Goal: Task Accomplishment & Management: Manage account settings

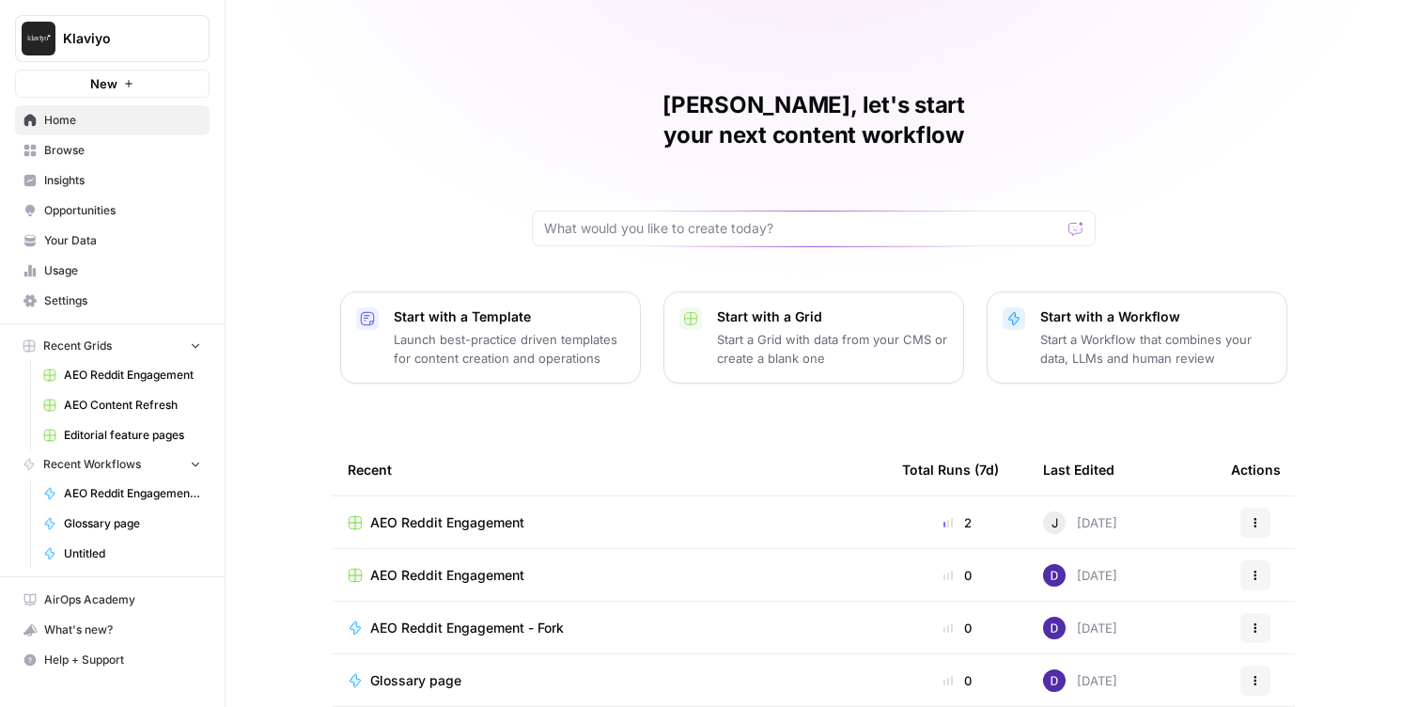
click at [123, 204] on span "Opportunities" at bounding box center [122, 210] width 157 height 17
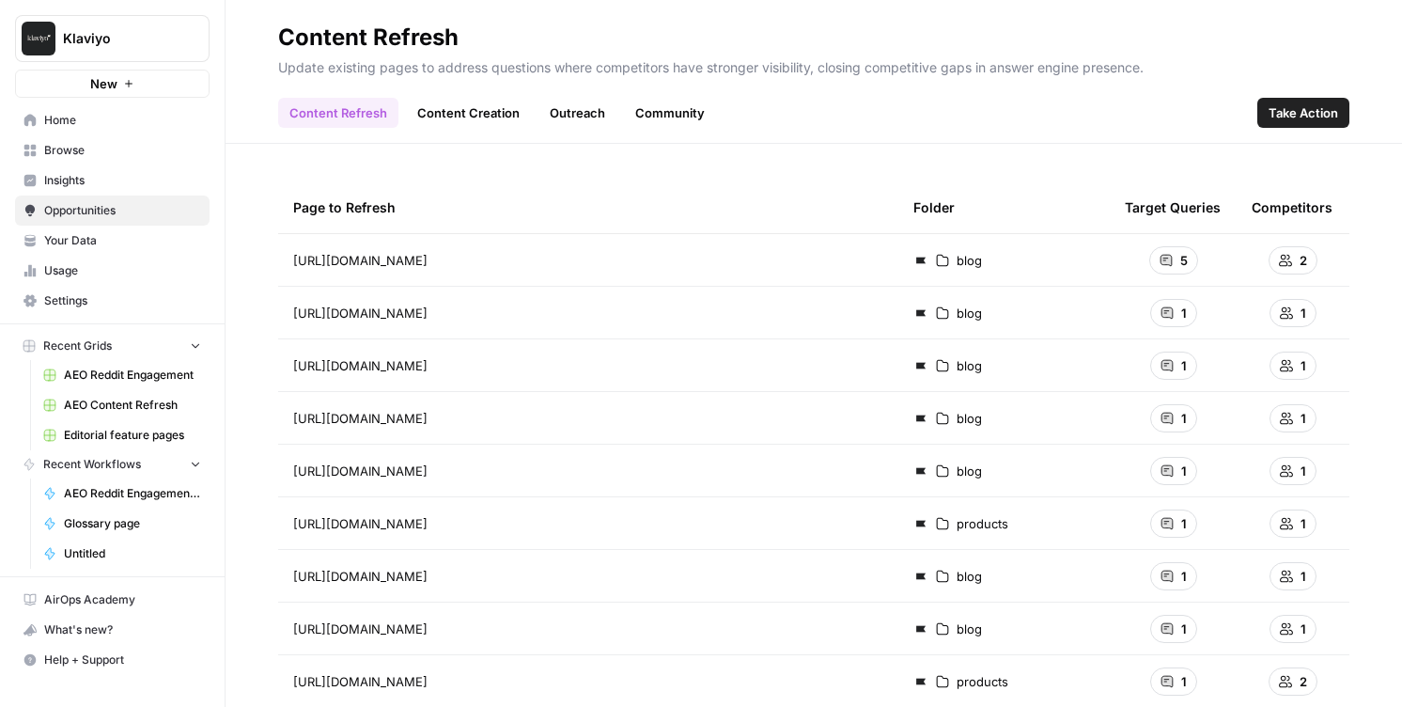
click at [126, 186] on span "Insights" at bounding box center [122, 180] width 157 height 17
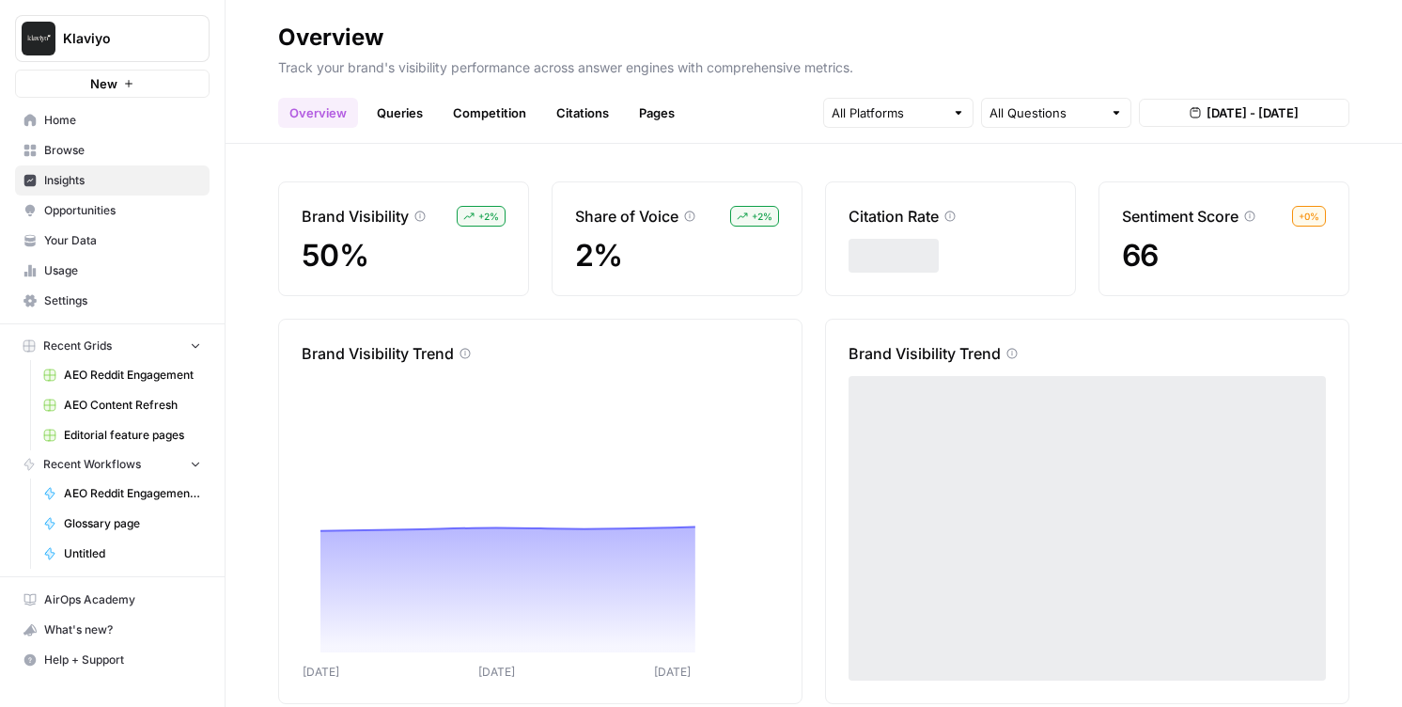
click at [1055, 123] on div "All Questions" at bounding box center [1056, 113] width 150 height 30
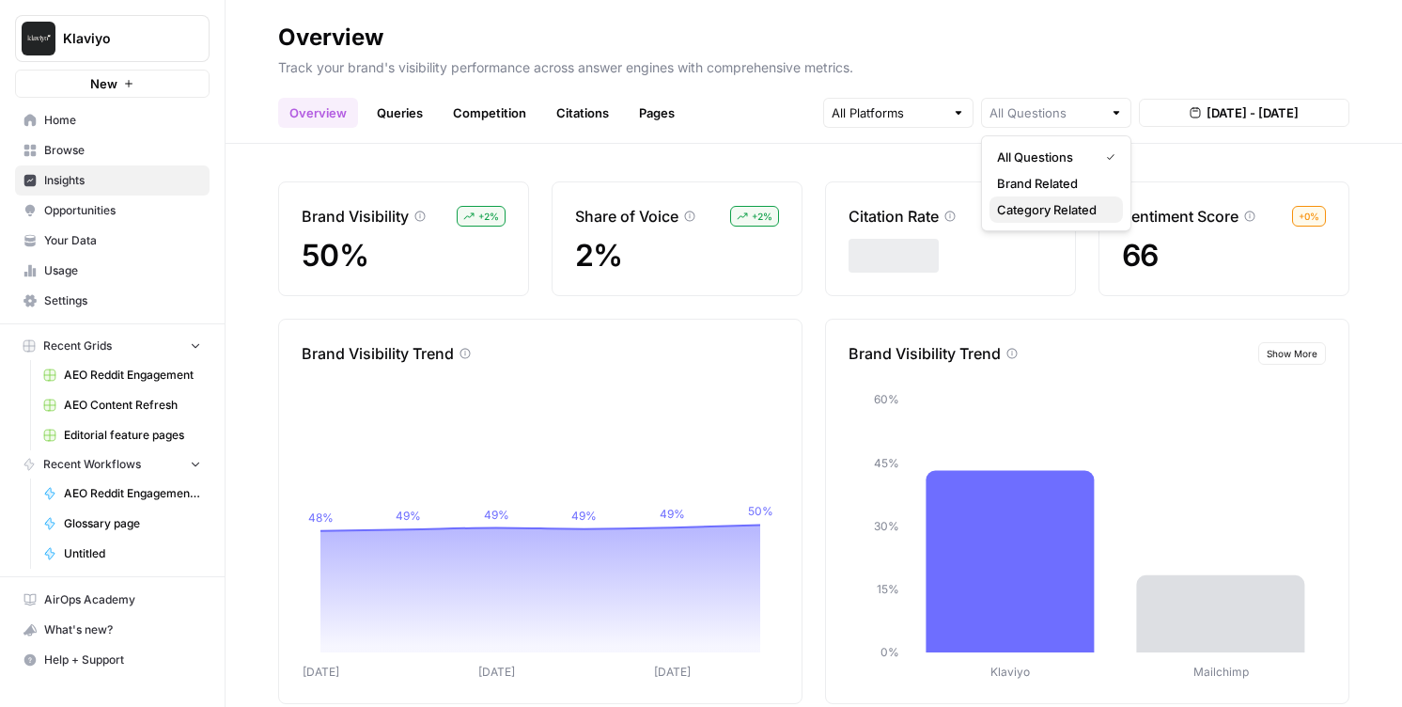
click at [1060, 206] on span "Category Related" at bounding box center [1052, 209] width 111 height 19
type input "Category Related"
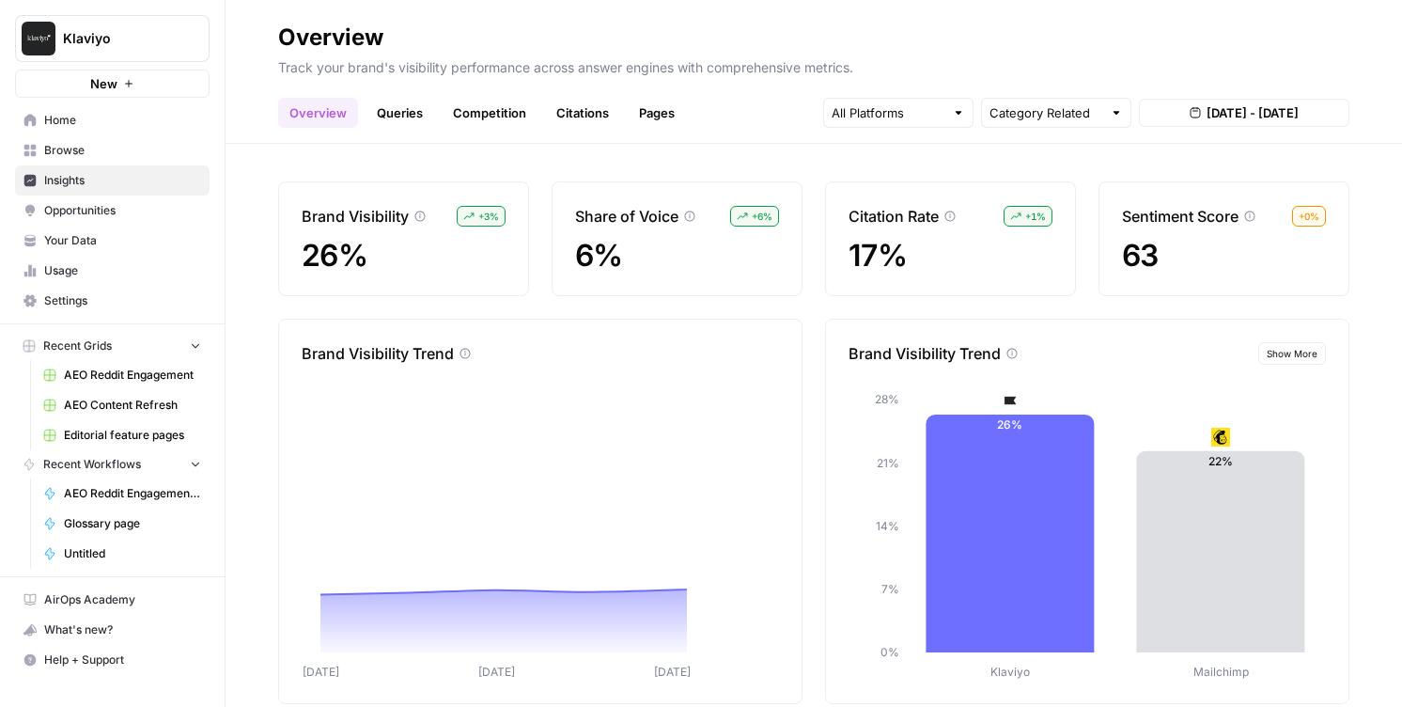
scroll to position [35, 0]
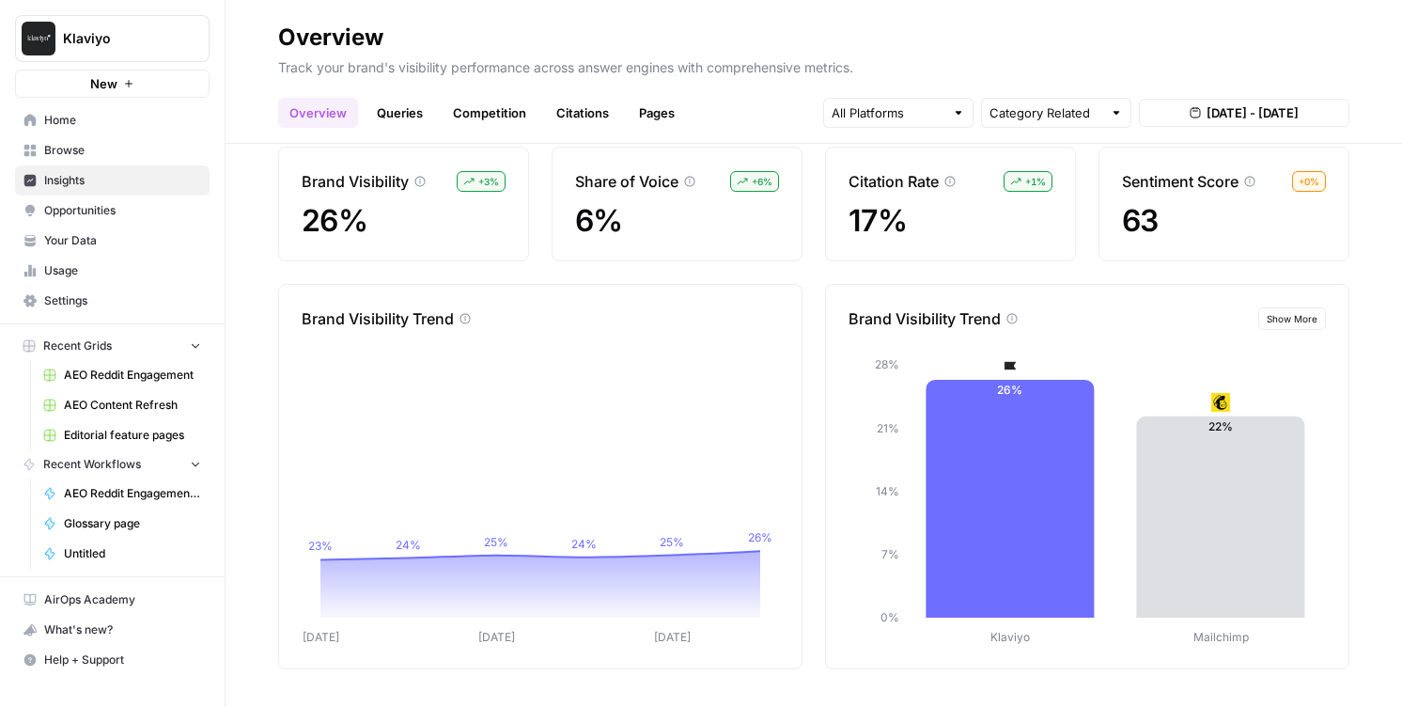
click at [1207, 111] on span "Aug 20, 2025 - Aug 26, 2025" at bounding box center [1253, 112] width 92 height 19
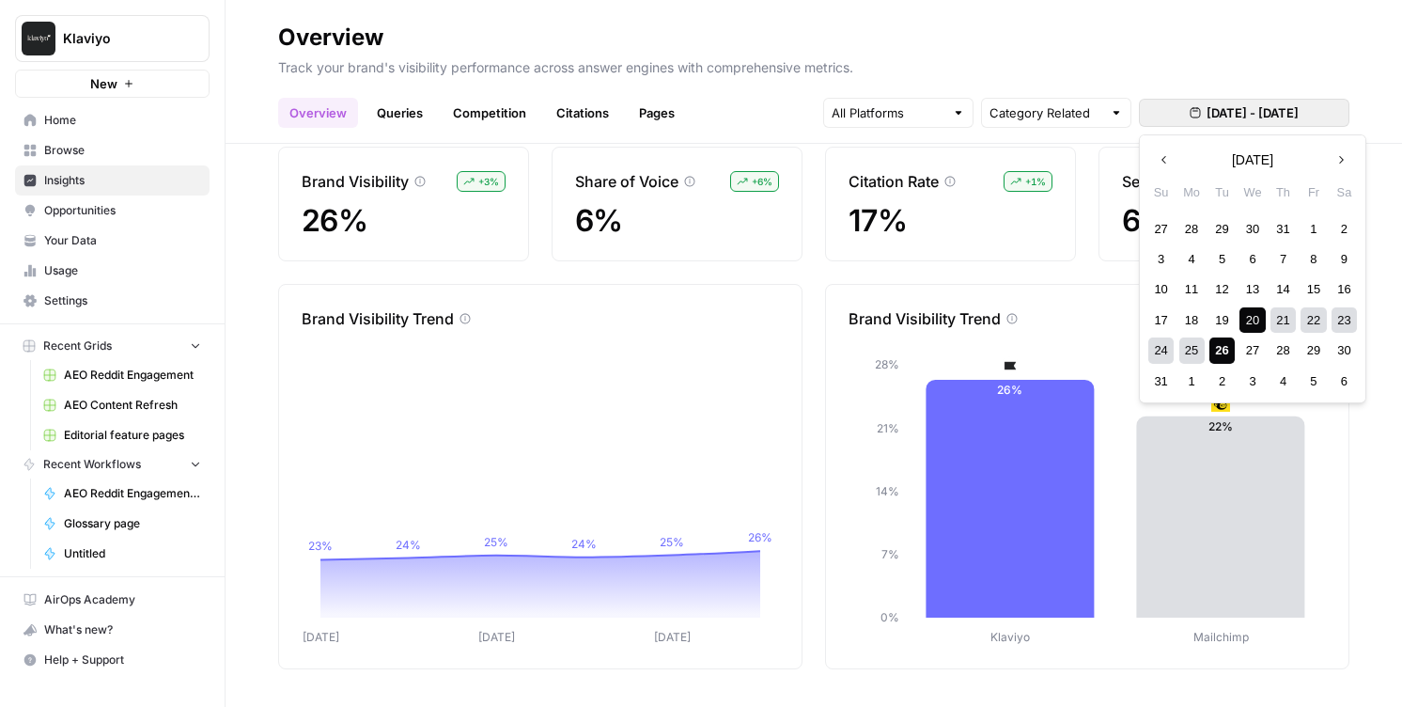
click at [1162, 163] on icon "button" at bounding box center [1164, 159] width 13 height 13
click at [1152, 217] on div "1" at bounding box center [1160, 228] width 25 height 25
click at [1348, 164] on button "Next month" at bounding box center [1341, 160] width 34 height 34
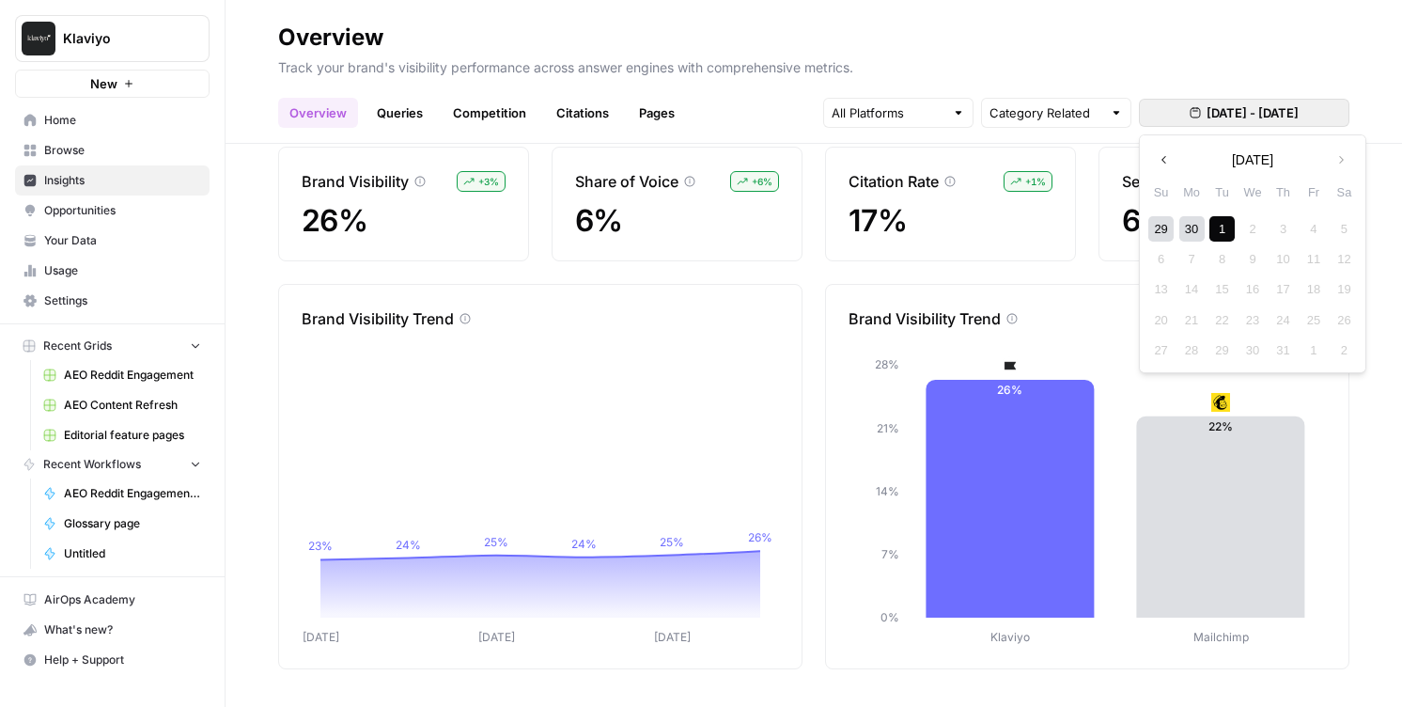
click at [1221, 226] on div "1" at bounding box center [1221, 228] width 25 height 25
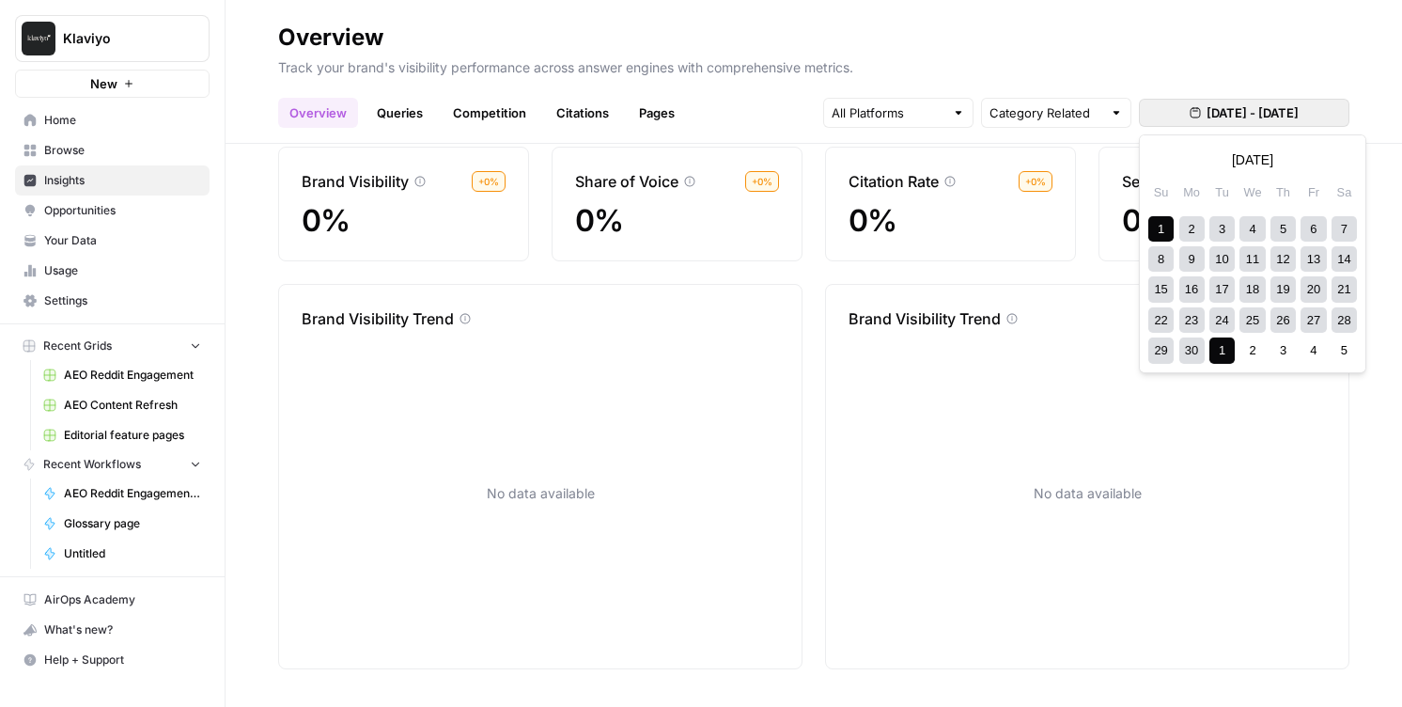
click at [1229, 123] on button "Jun 1, 2025 - Jul 1, 2025" at bounding box center [1244, 113] width 210 height 28
click at [1344, 168] on button "Next month" at bounding box center [1341, 160] width 34 height 34
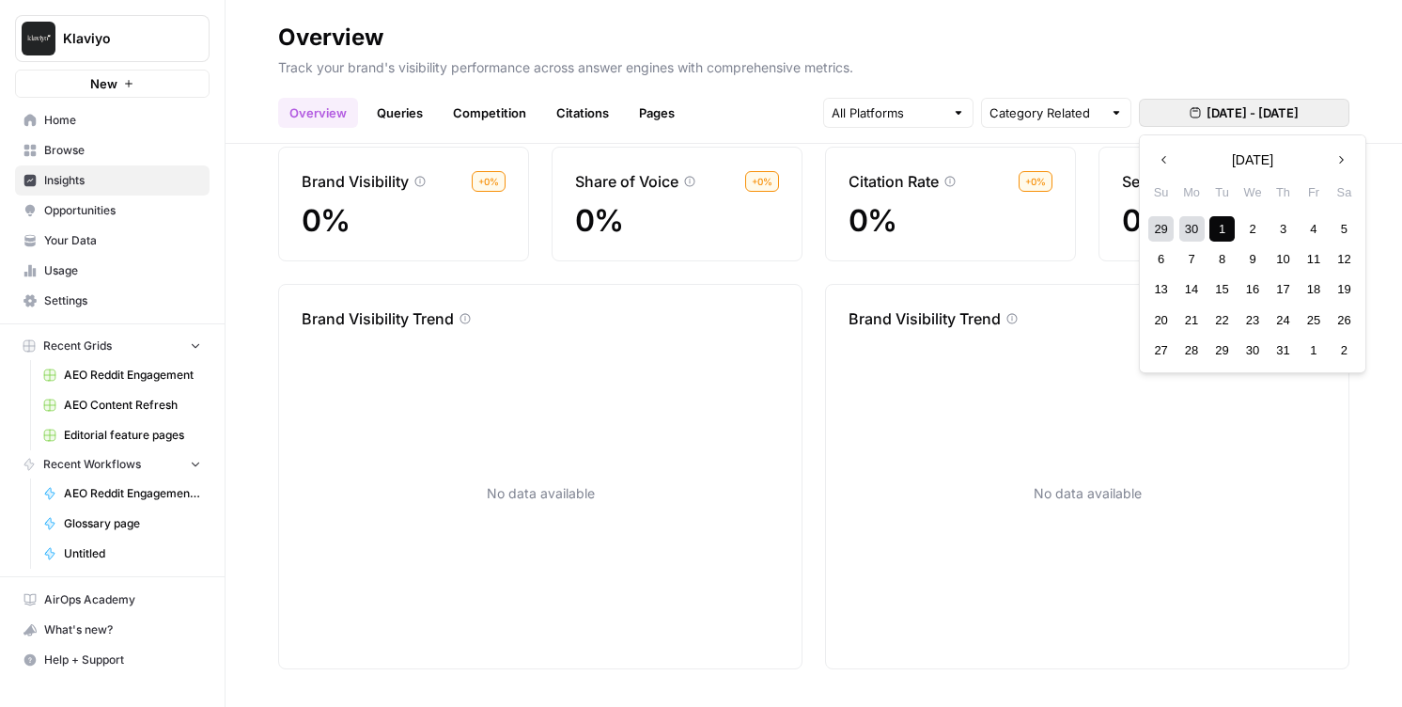
click at [1344, 168] on button "Next month" at bounding box center [1341, 160] width 34 height 34
click at [1311, 226] on div "1" at bounding box center [1313, 228] width 25 height 25
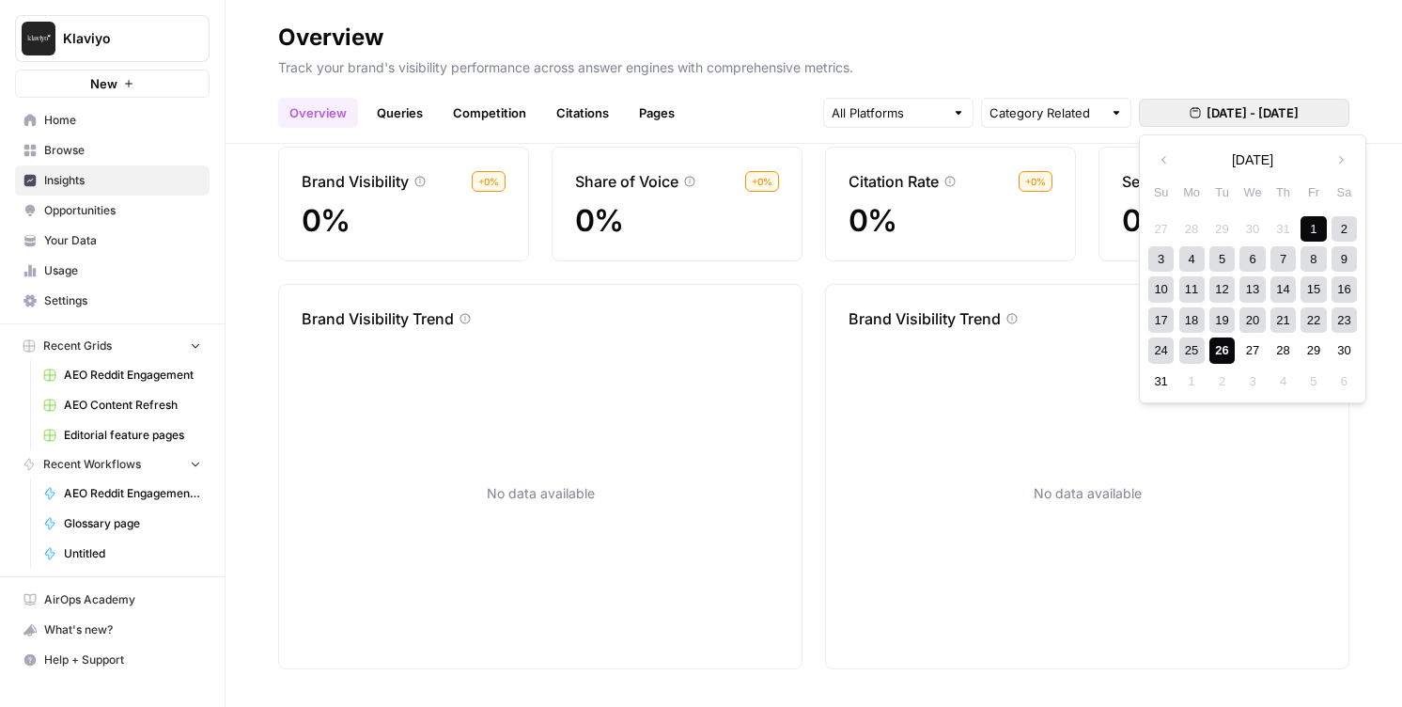
click at [1228, 350] on div "26" at bounding box center [1221, 349] width 25 height 25
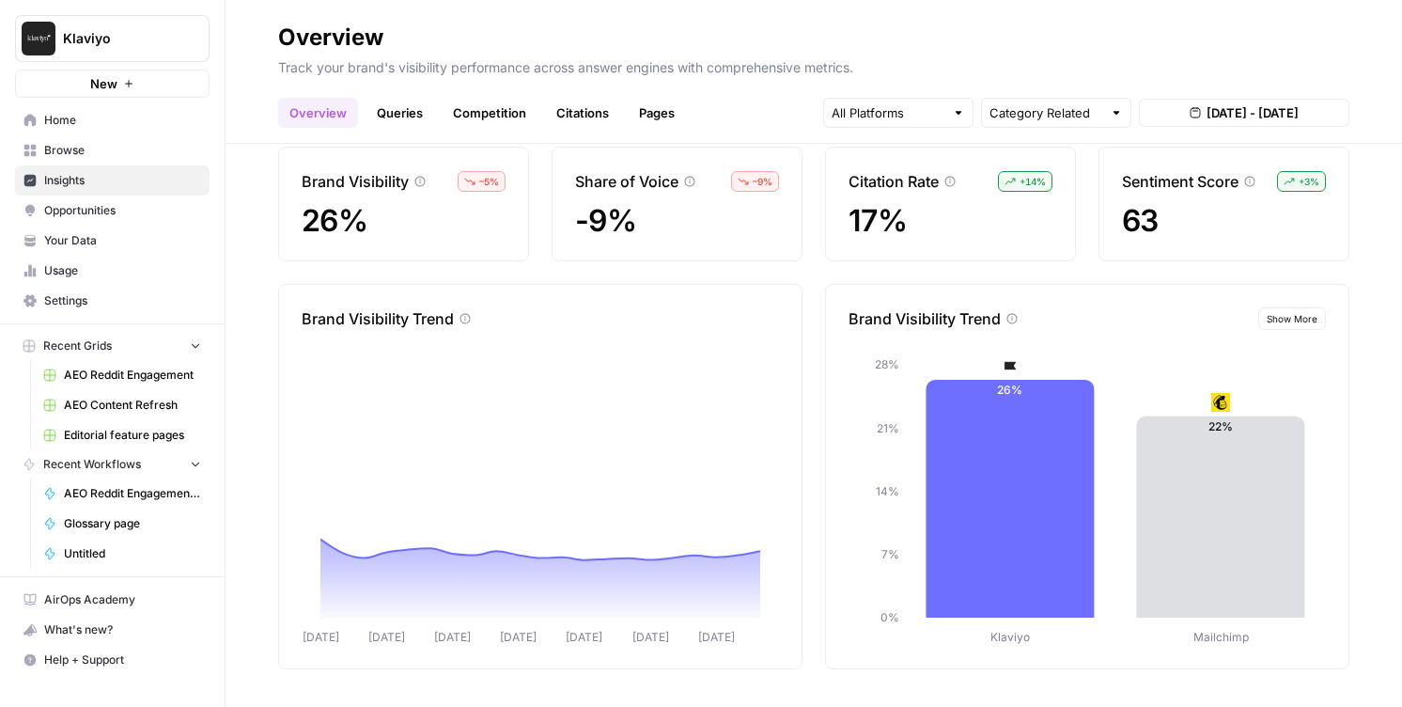
click at [1245, 112] on span "Aug 1, 2025 - Aug 26, 2025" at bounding box center [1253, 112] width 92 height 19
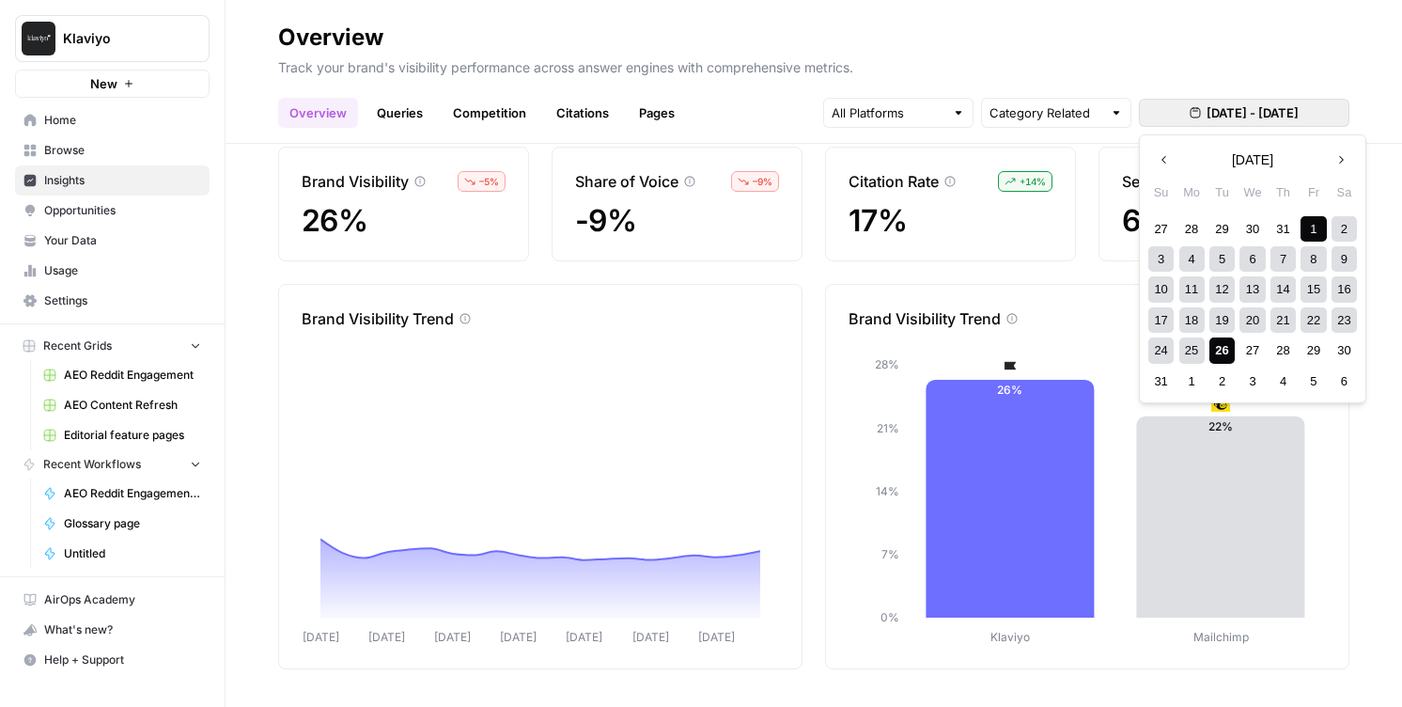
click at [1213, 256] on div "5" at bounding box center [1221, 258] width 25 height 25
click at [1218, 351] on div "26" at bounding box center [1221, 349] width 25 height 25
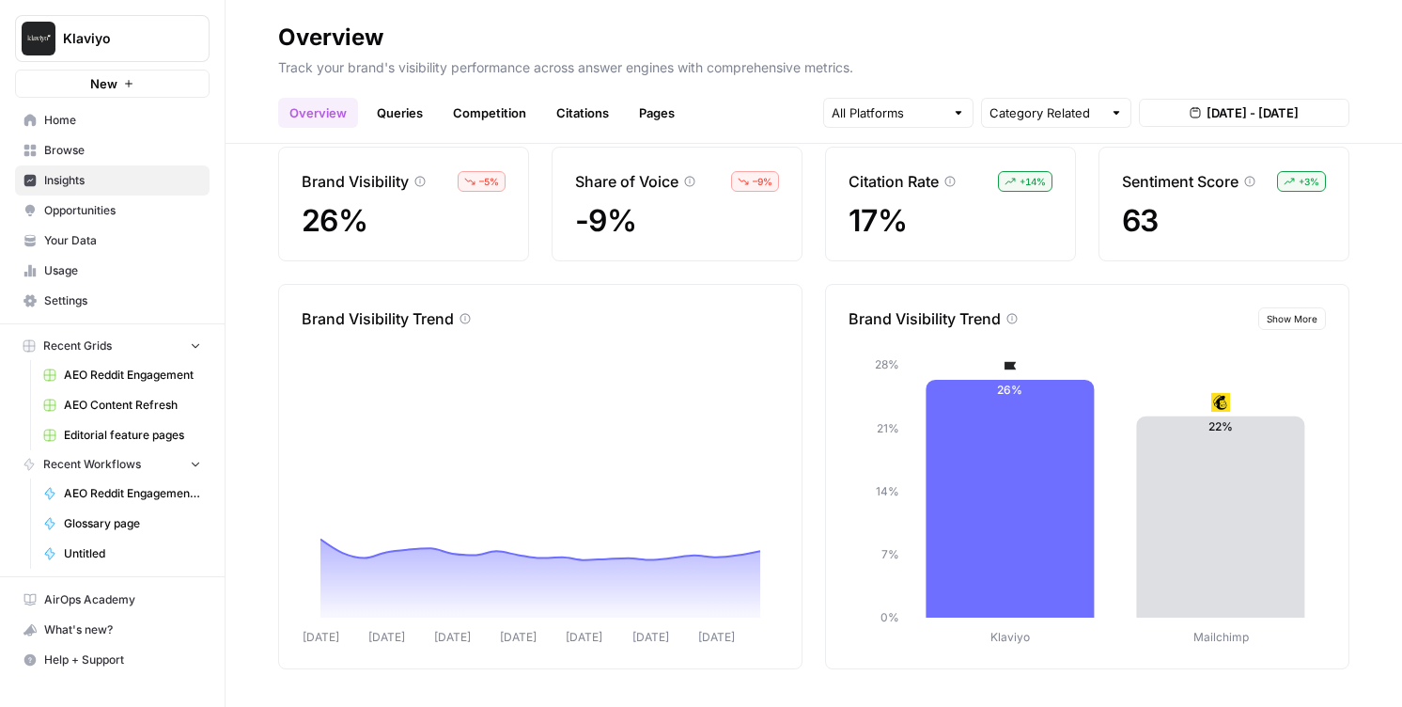
click at [1023, 123] on div "Category Related" at bounding box center [1056, 113] width 150 height 30
click at [1007, 180] on span "Brand Related" at bounding box center [1052, 183] width 111 height 19
type input "Brand Related"
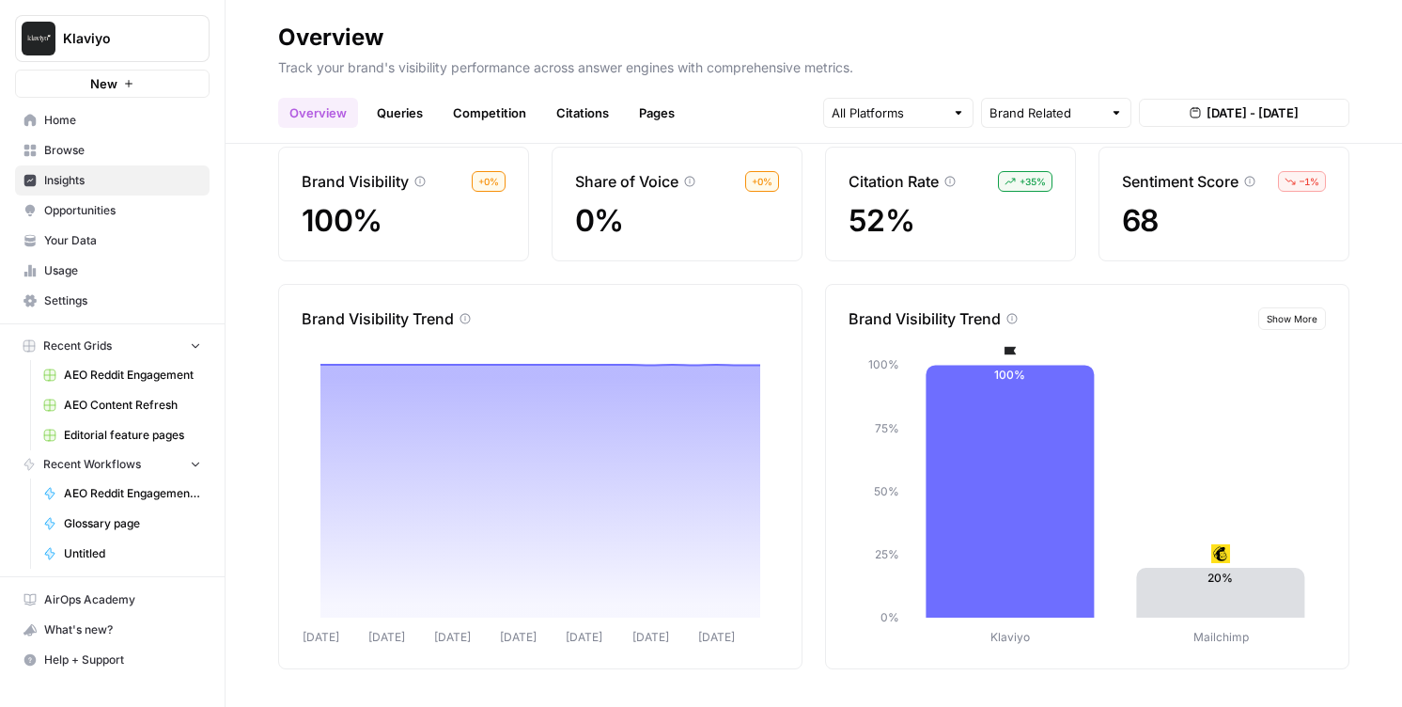
click at [117, 209] on span "Opportunities" at bounding box center [122, 210] width 157 height 17
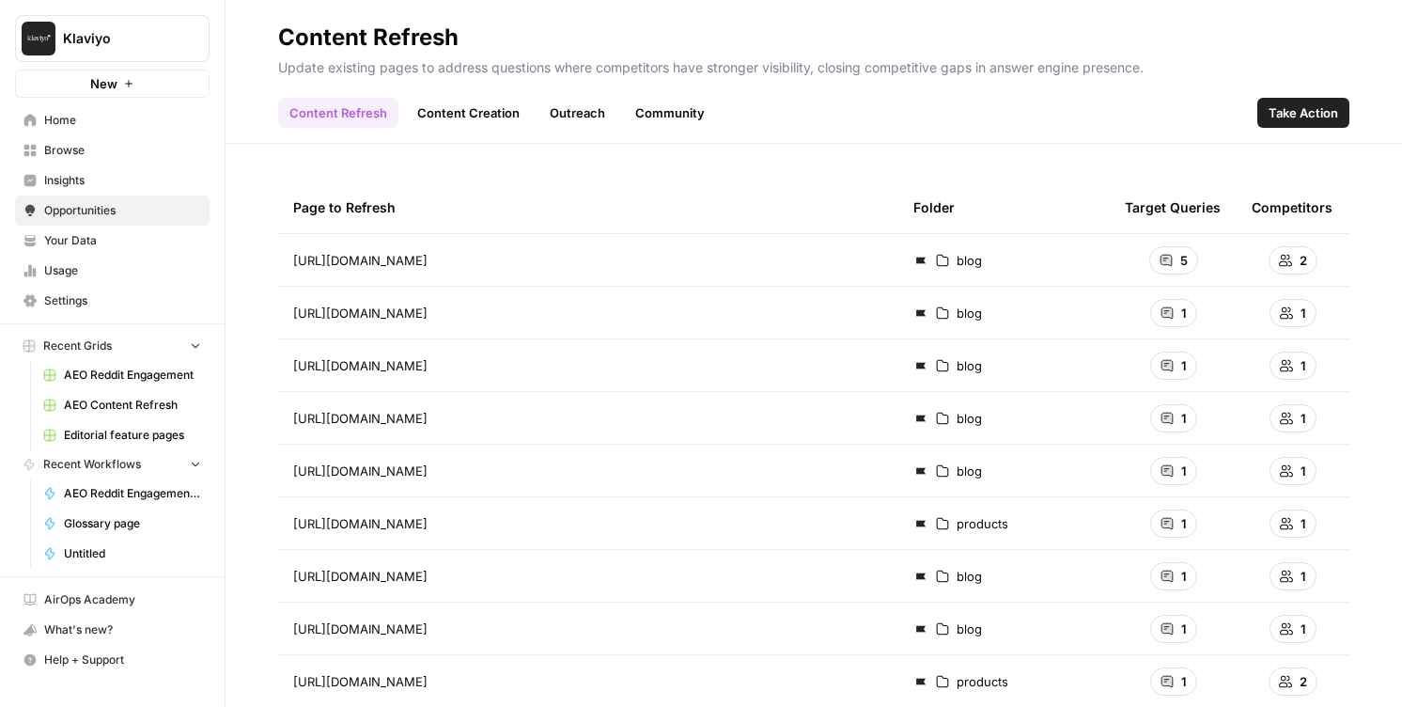
click at [664, 106] on link "Community" at bounding box center [670, 113] width 92 height 30
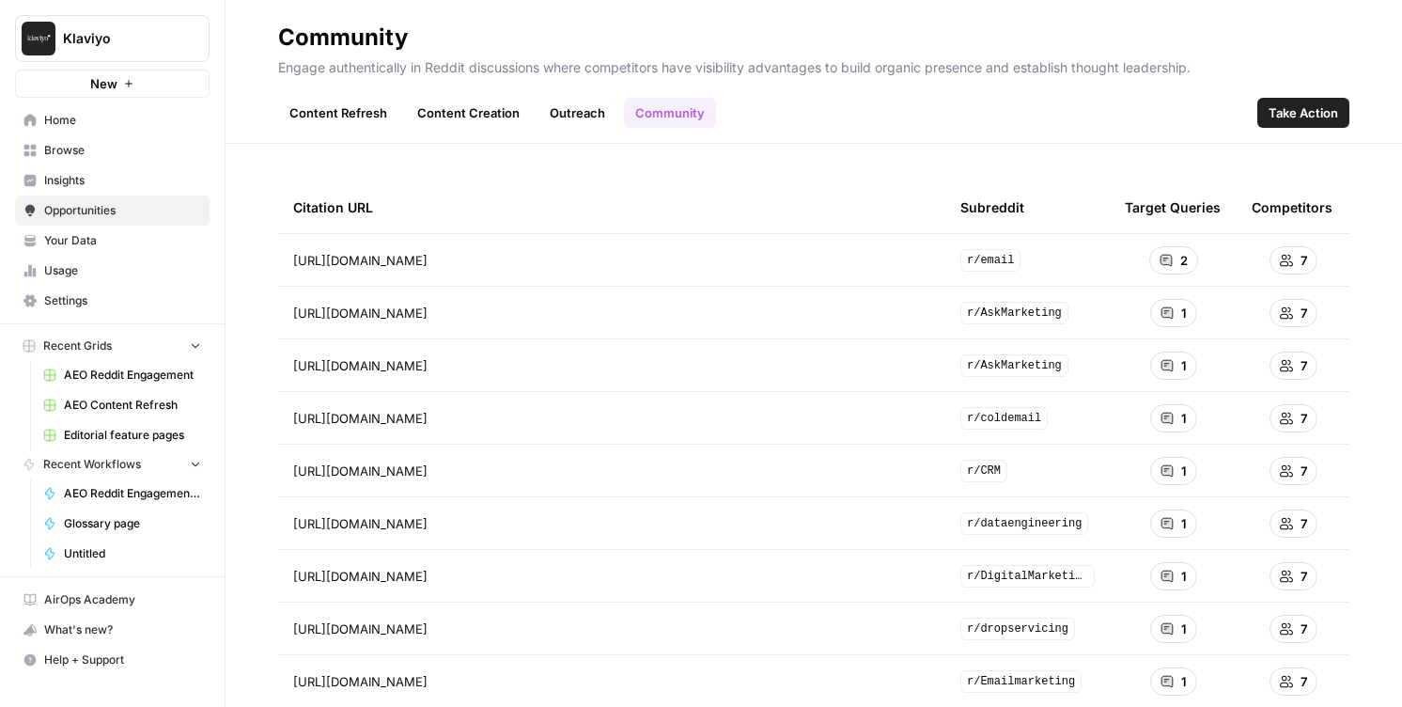
click at [104, 297] on span "Settings" at bounding box center [122, 300] width 157 height 17
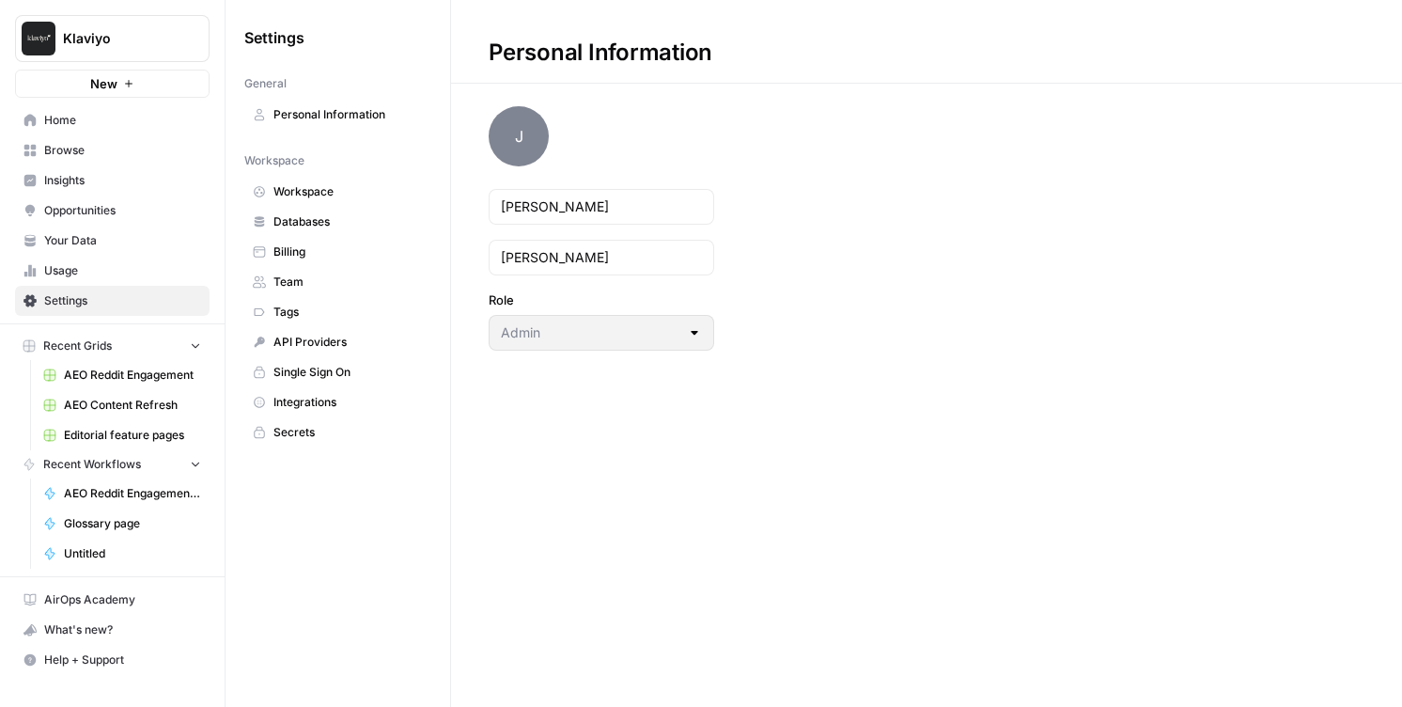
click at [299, 279] on span "Team" at bounding box center [347, 281] width 149 height 17
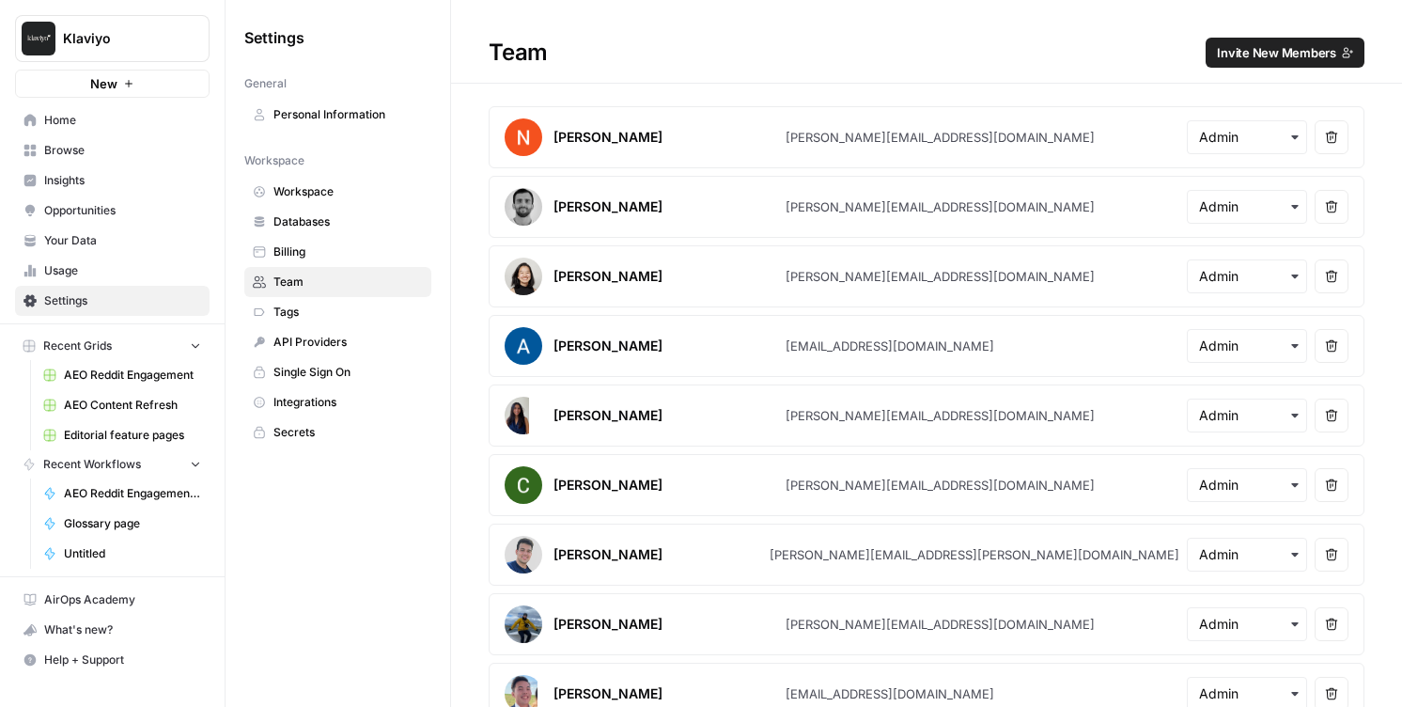
click at [1317, 61] on span "Invite New Members" at bounding box center [1276, 52] width 119 height 19
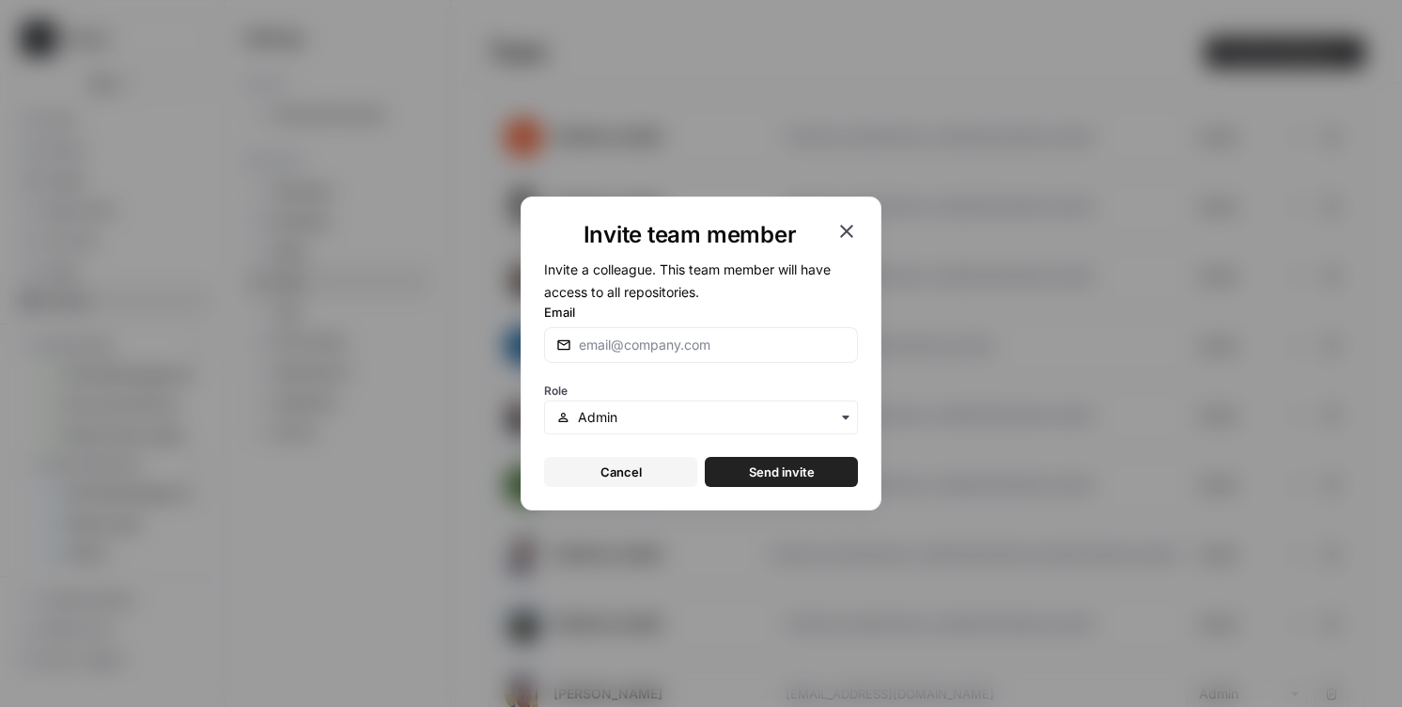
click at [653, 469] on button "Cancel" at bounding box center [620, 472] width 153 height 30
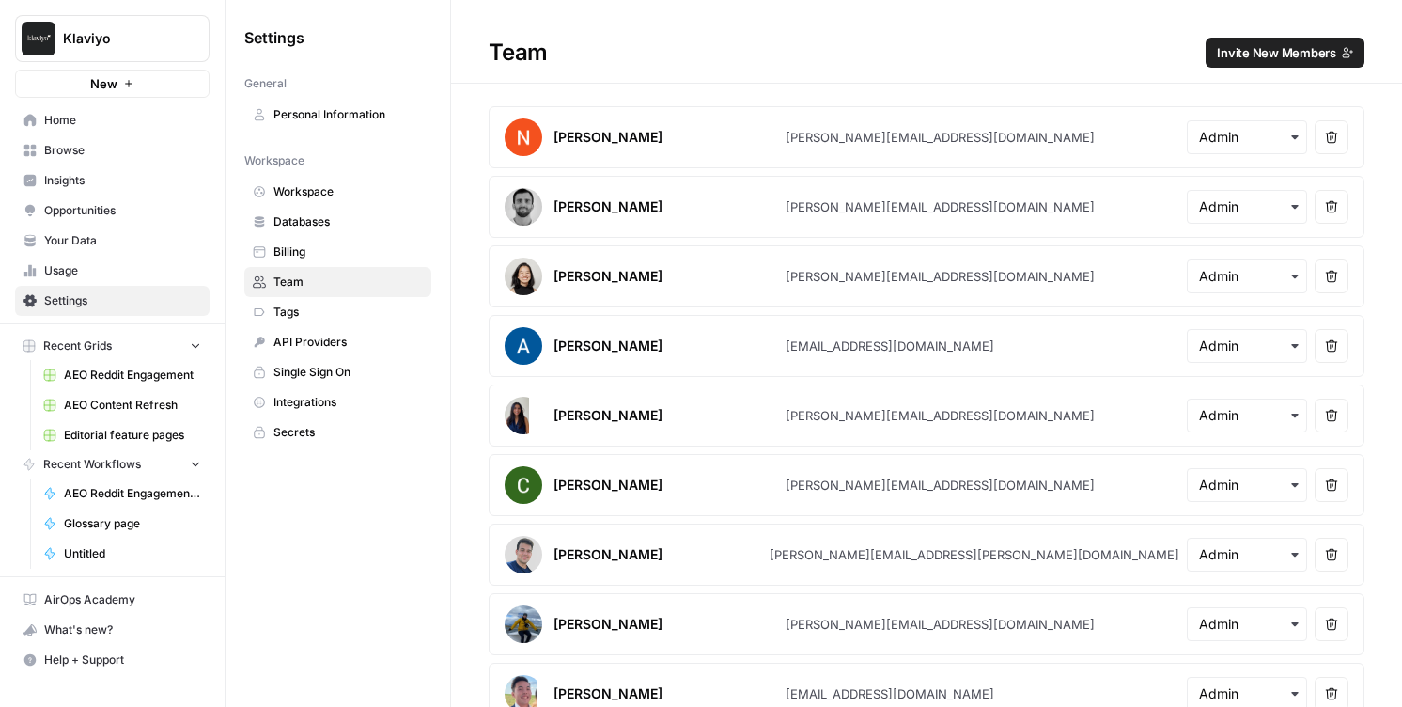
click at [1277, 42] on button "Invite New Members" at bounding box center [1285, 53] width 159 height 30
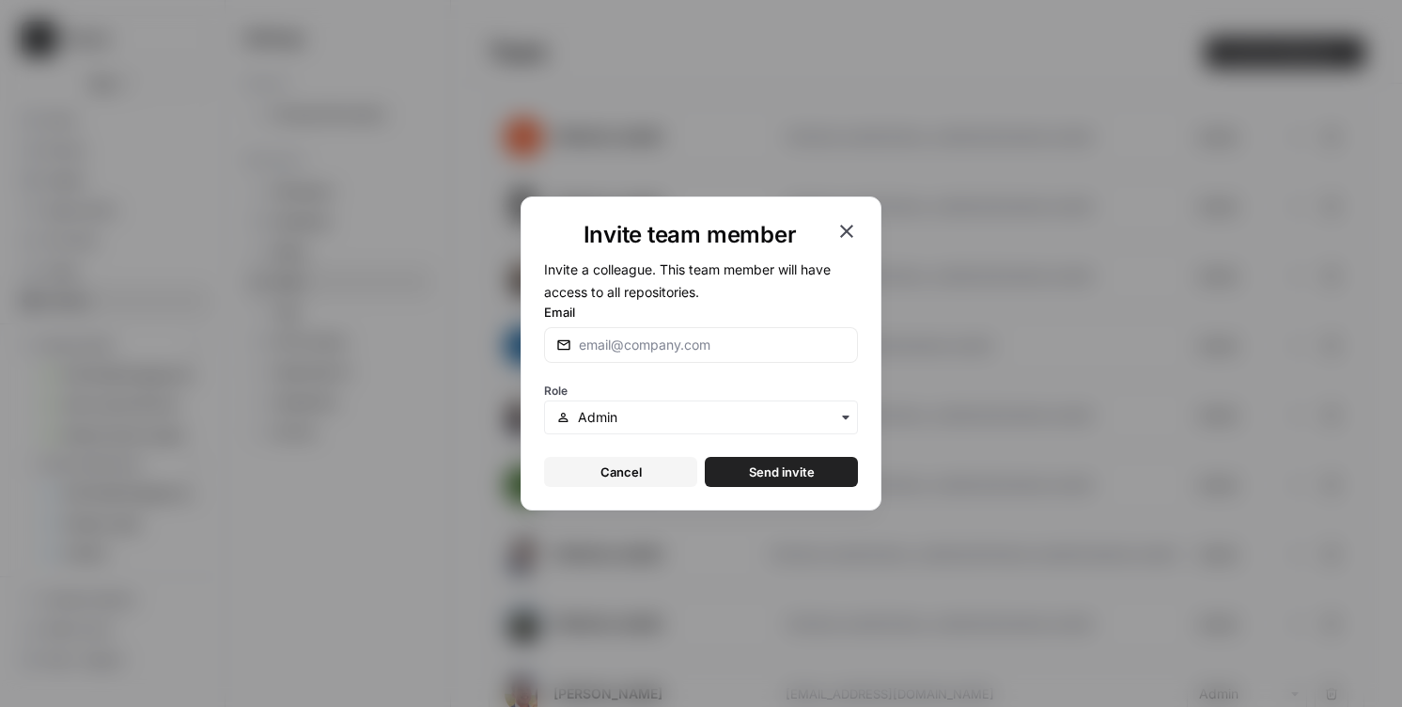
click at [663, 335] on div at bounding box center [701, 345] width 314 height 36
paste input "tori.shulman@klaviyo.com"
type input "tori.shulman@klaviyo.com"
click at [761, 461] on button "Send invite" at bounding box center [781, 472] width 153 height 30
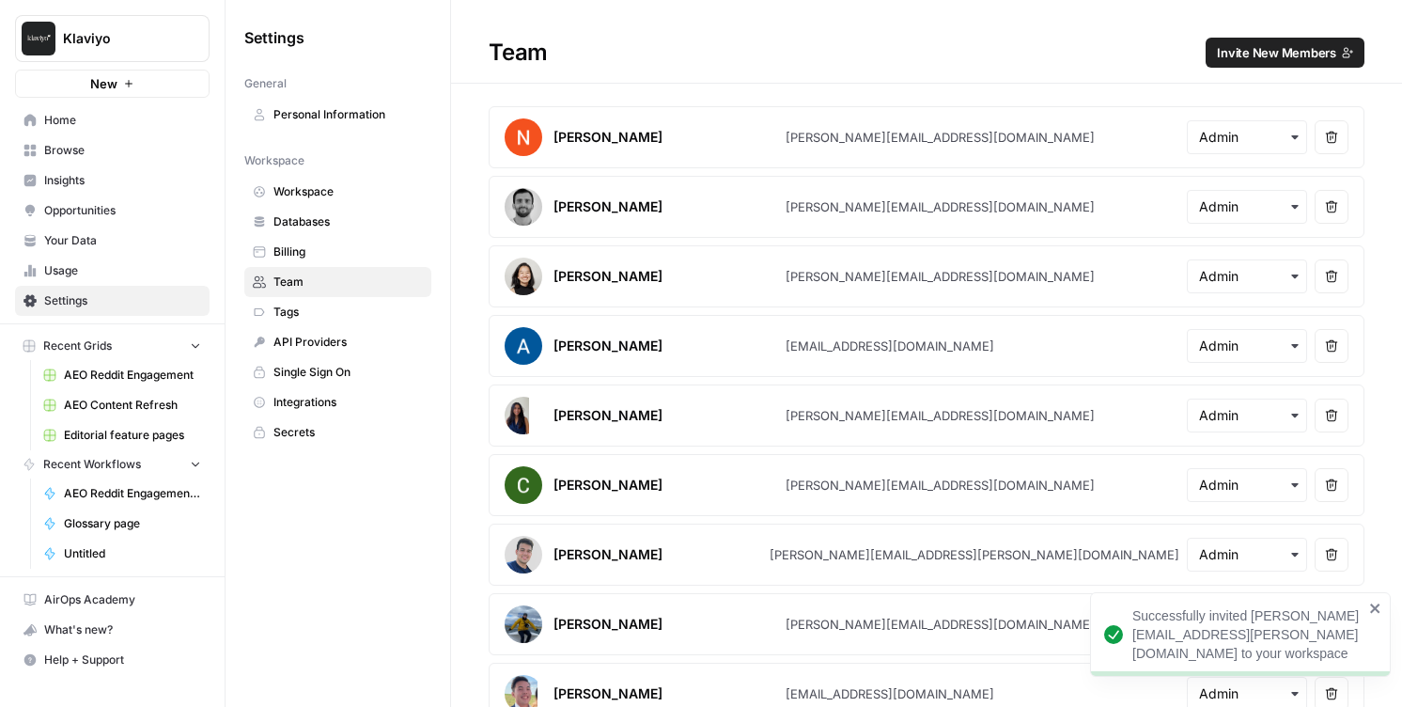
click at [1232, 53] on span "Invite New Members" at bounding box center [1276, 52] width 119 height 19
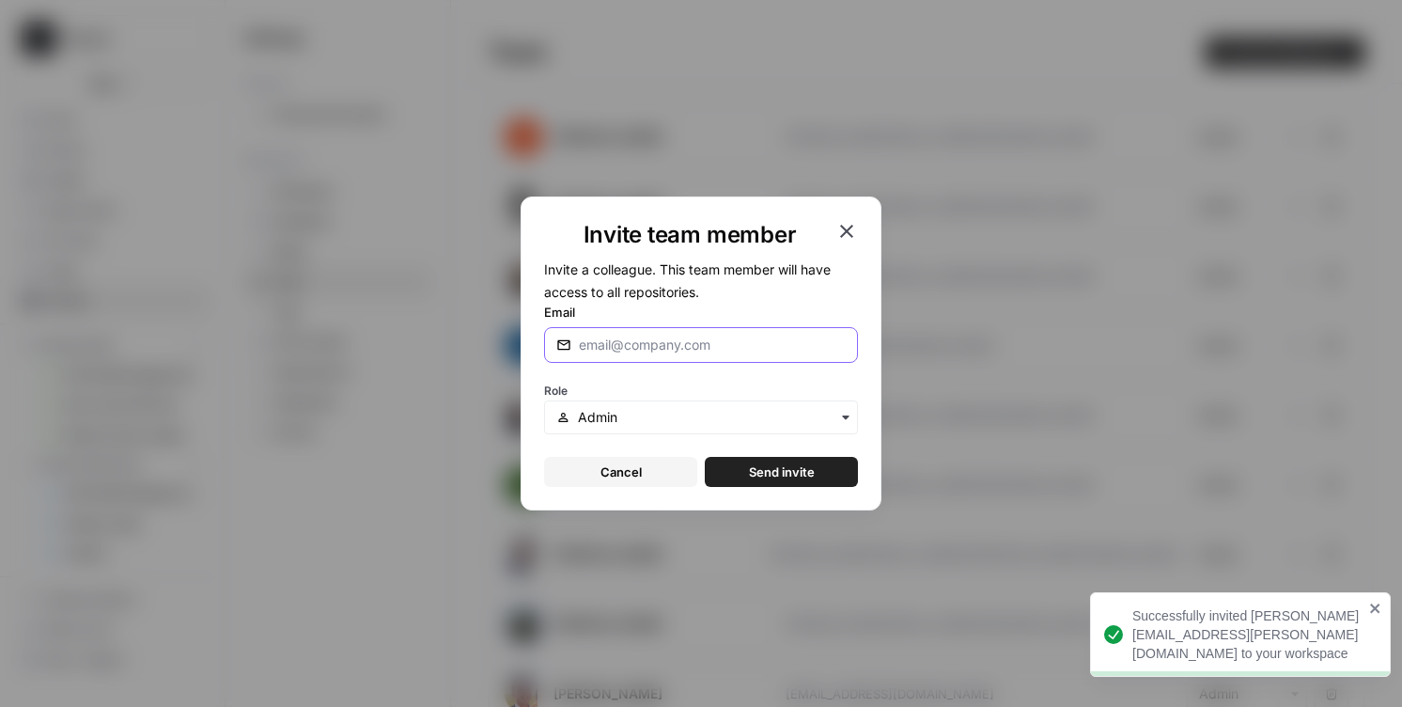
click at [792, 345] on input "Email" at bounding box center [712, 344] width 267 height 19
paste input "thuan.tran@klaviyo.com"
type input "thuan.tran@klaviyo.com"
click at [776, 475] on span "Send invite" at bounding box center [782, 471] width 66 height 19
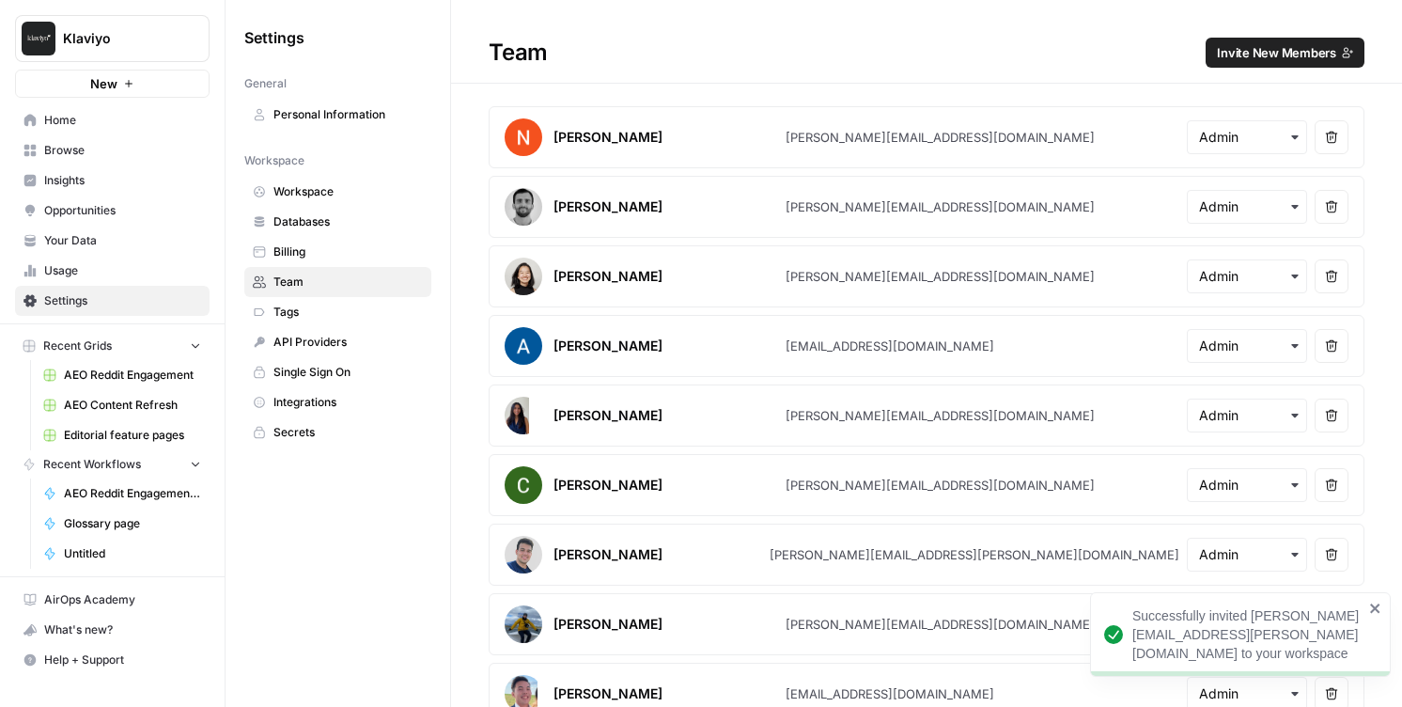
click at [1241, 53] on span "Invite New Members" at bounding box center [1276, 52] width 119 height 19
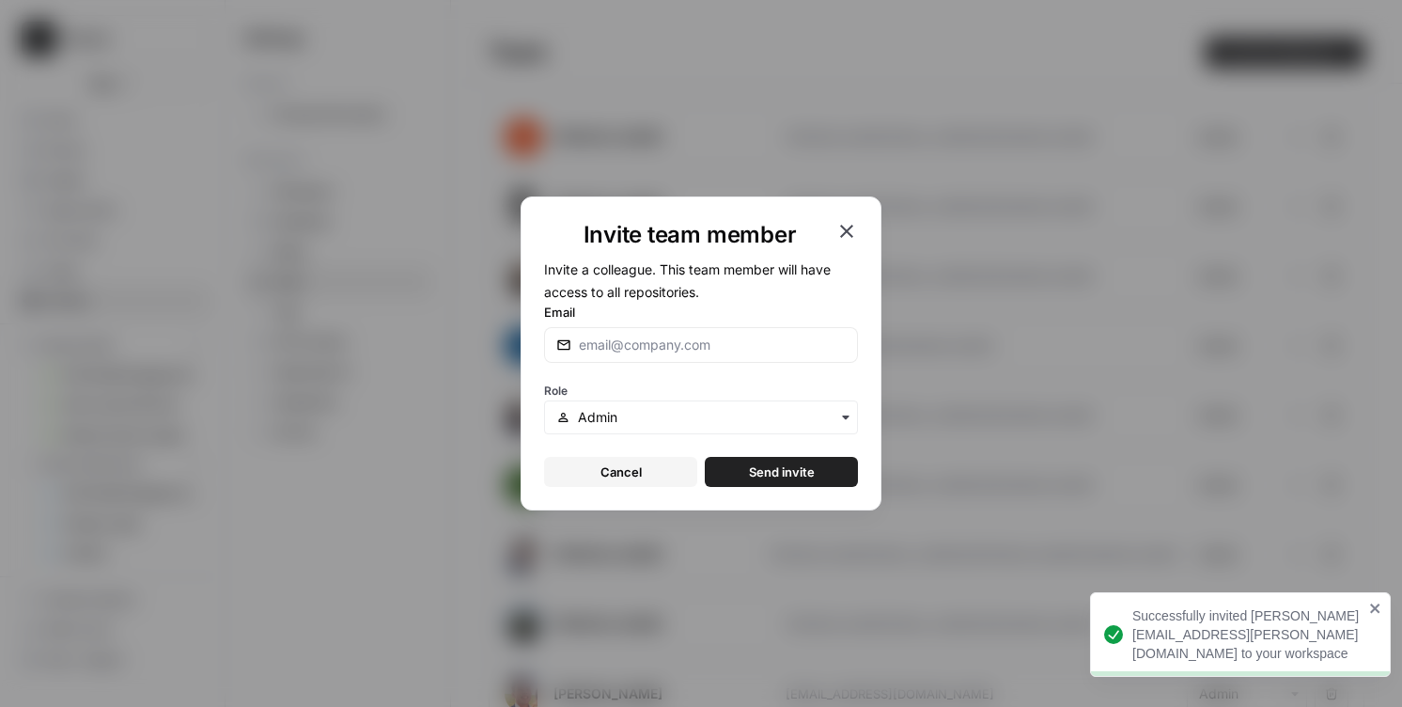
click at [621, 332] on div at bounding box center [701, 345] width 314 height 36
paste input "margot.delapena@klaviyo.com"
type input "margot.delapena@klaviyo.com"
click at [781, 467] on span "Send invite" at bounding box center [782, 471] width 66 height 19
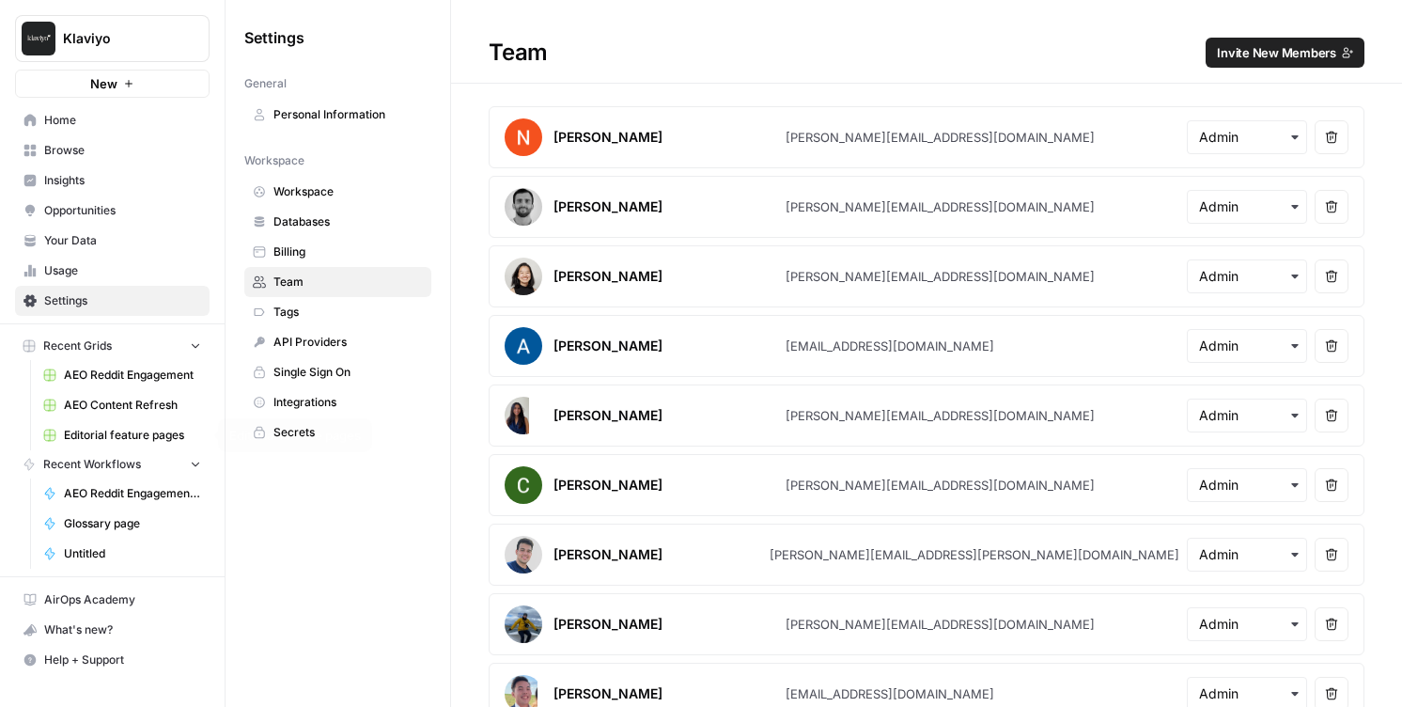
click at [128, 442] on span "Editorial feature pages" at bounding box center [132, 435] width 137 height 17
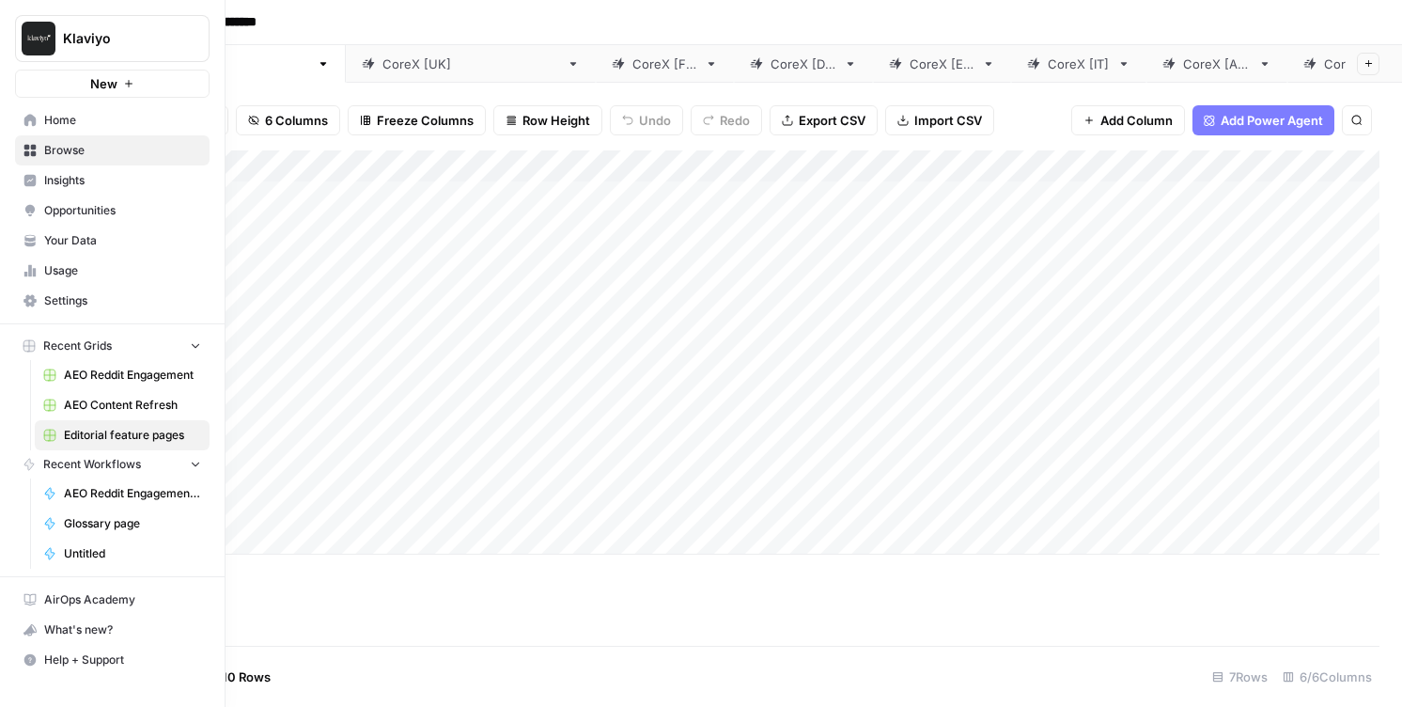
click at [84, 229] on link "Your Data" at bounding box center [112, 241] width 195 height 30
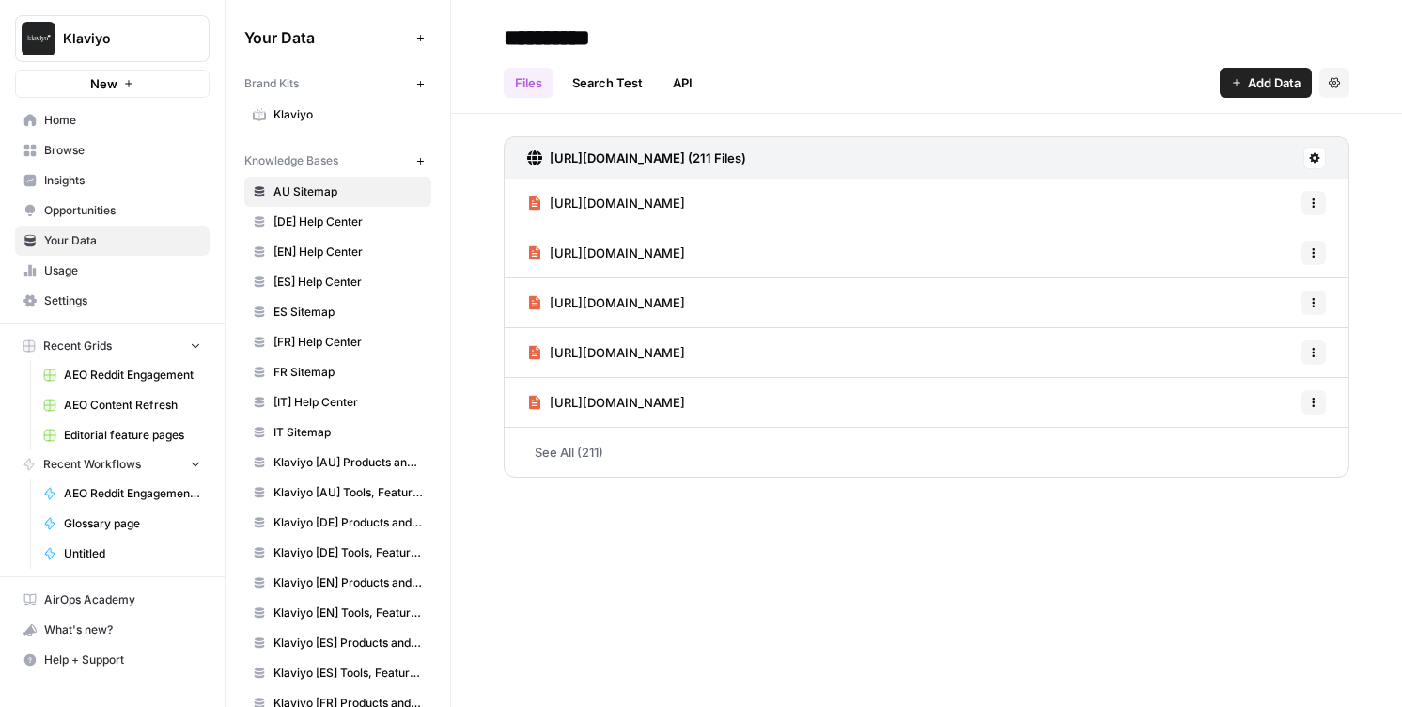
click at [674, 86] on link "API" at bounding box center [683, 83] width 42 height 30
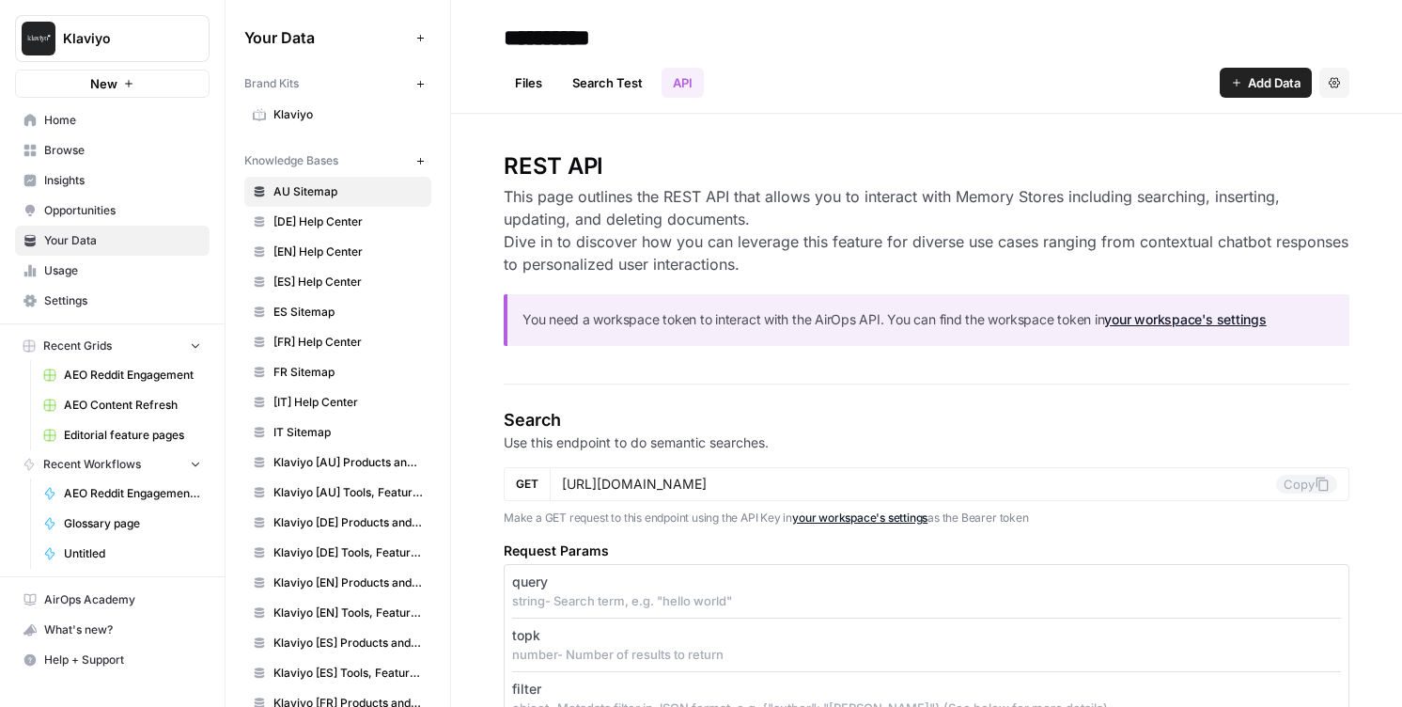
click at [630, 79] on link "Search Test" at bounding box center [607, 83] width 93 height 30
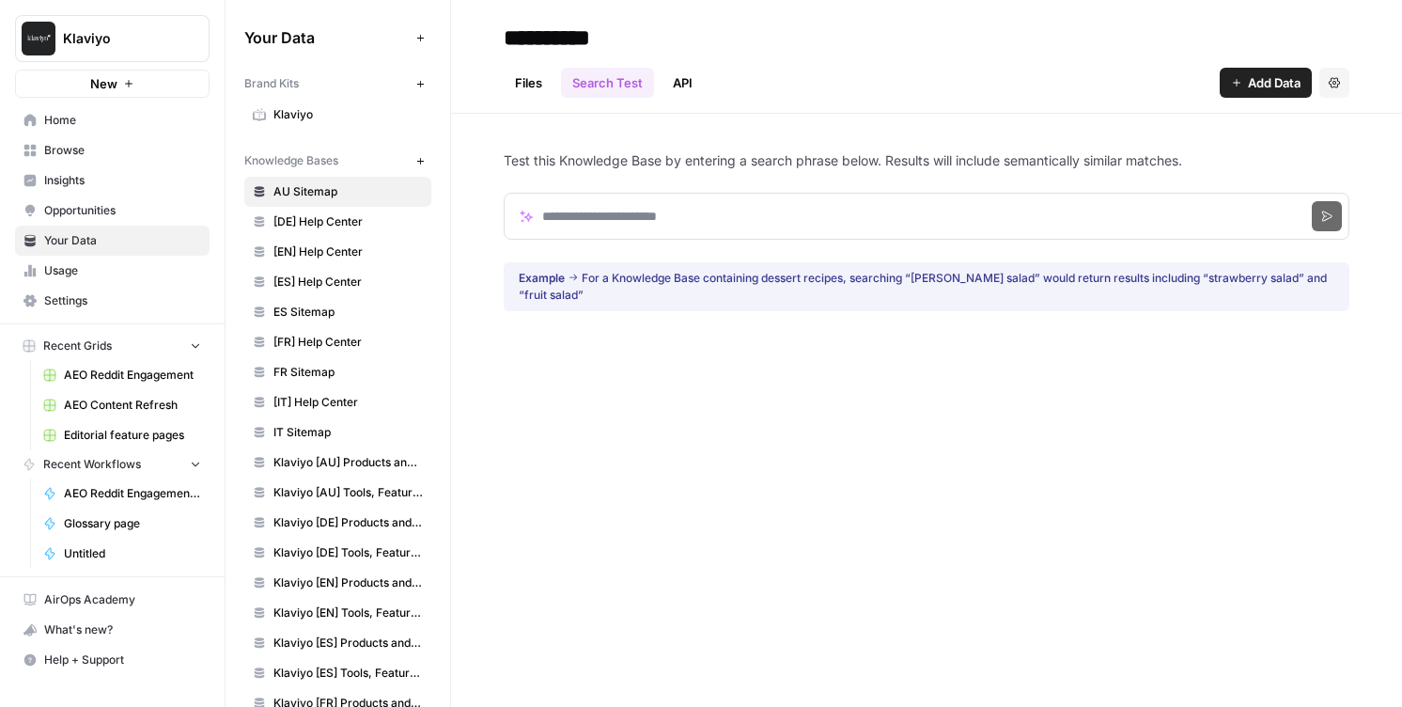
click at [676, 77] on link "API" at bounding box center [683, 83] width 42 height 30
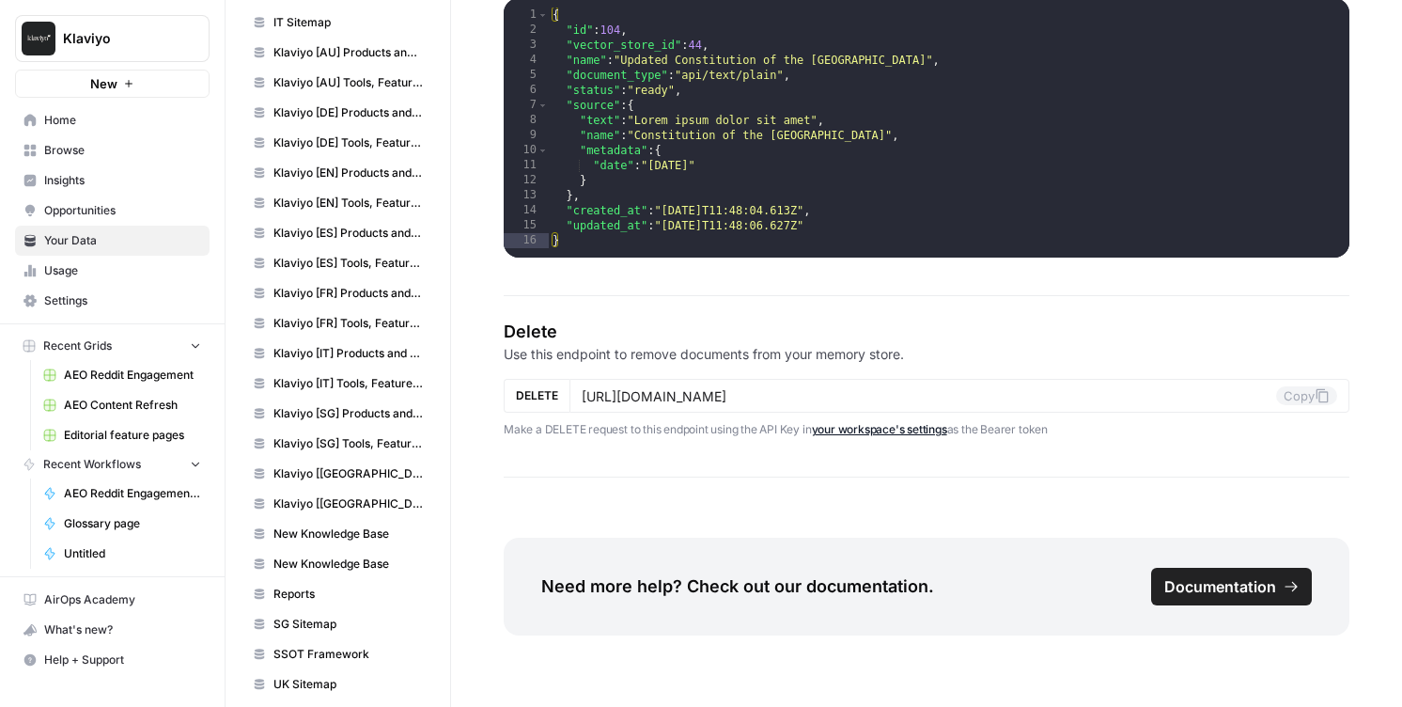
scroll to position [455, 0]
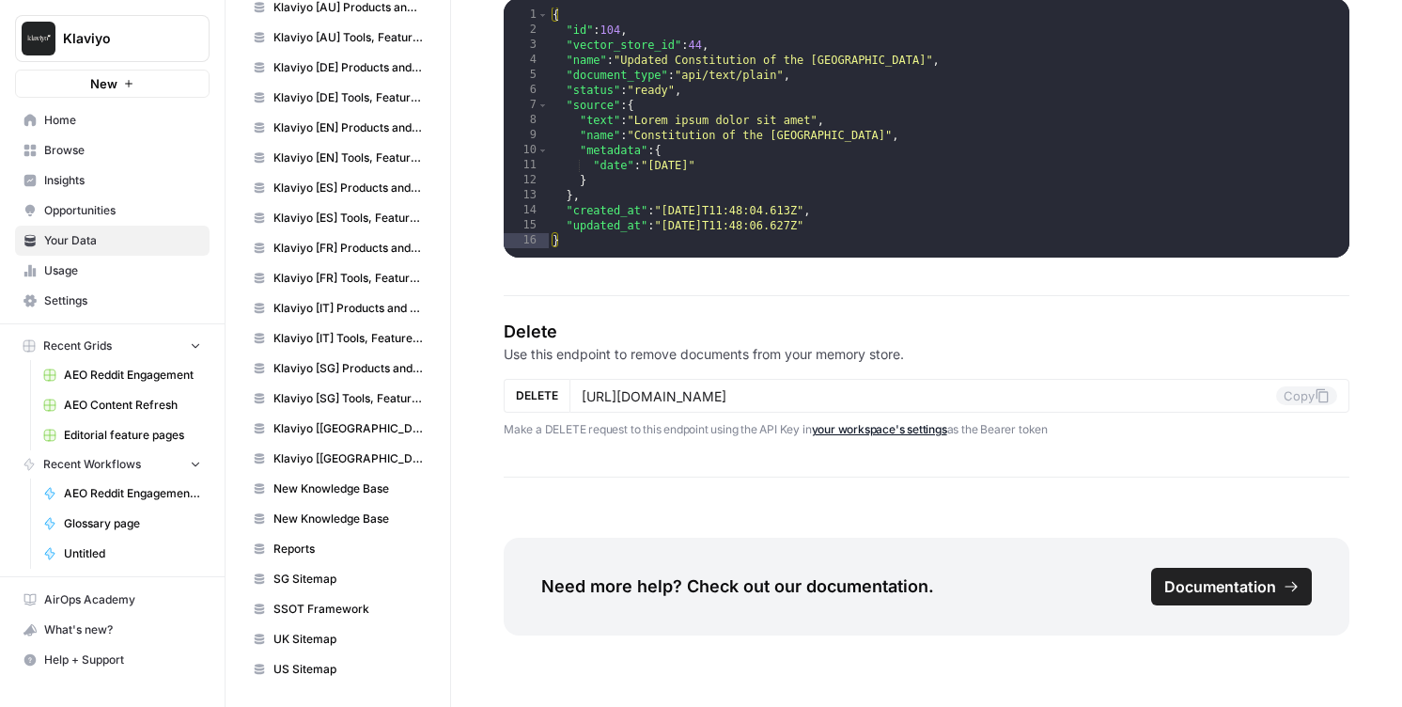
click at [326, 542] on span "Reports" at bounding box center [347, 548] width 149 height 17
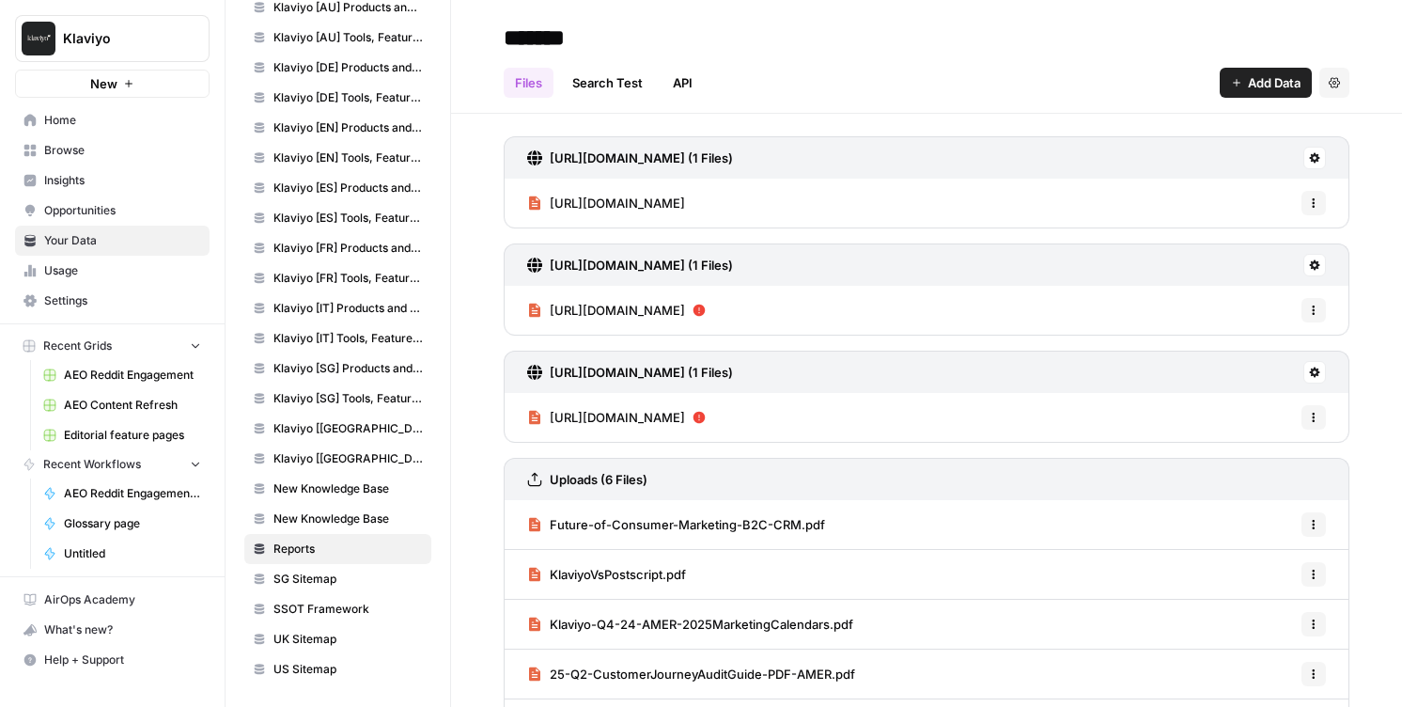
click at [48, 125] on span "Home" at bounding box center [122, 120] width 157 height 17
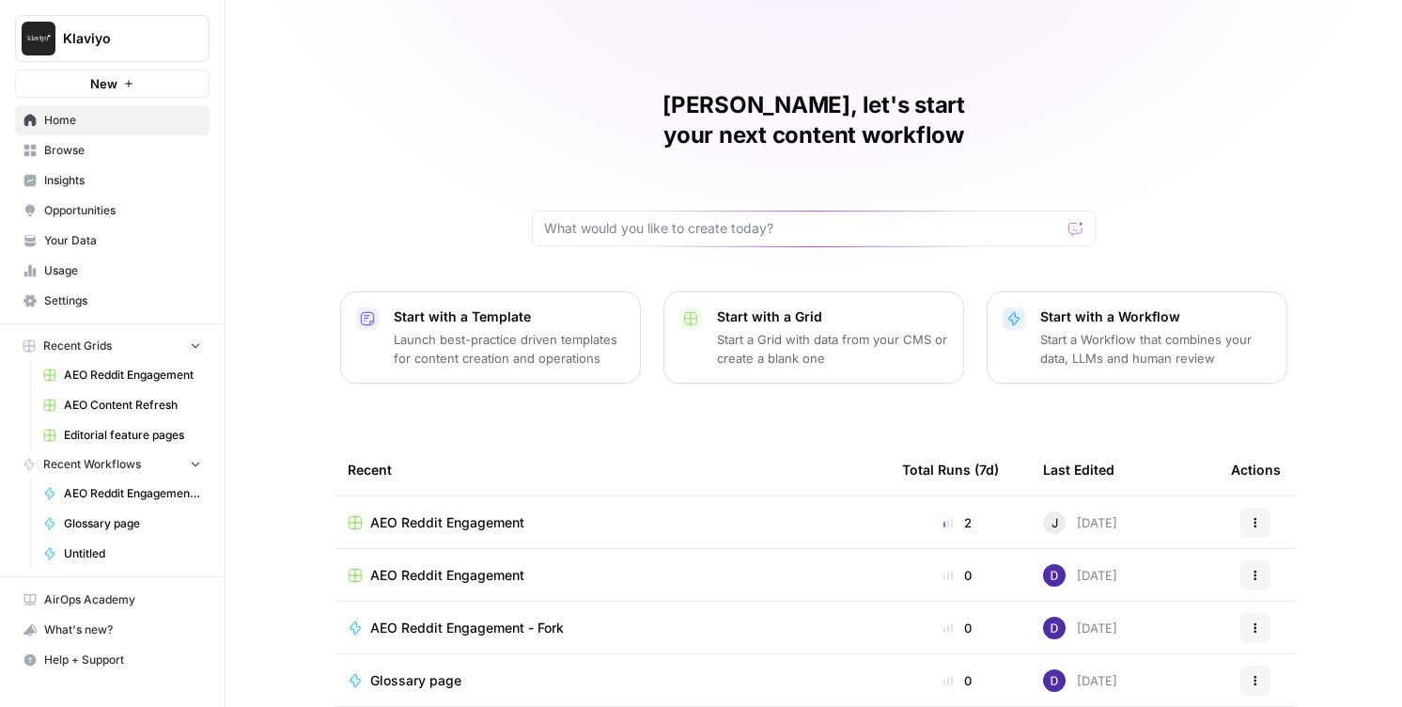
click at [115, 204] on span "Opportunities" at bounding box center [122, 210] width 157 height 17
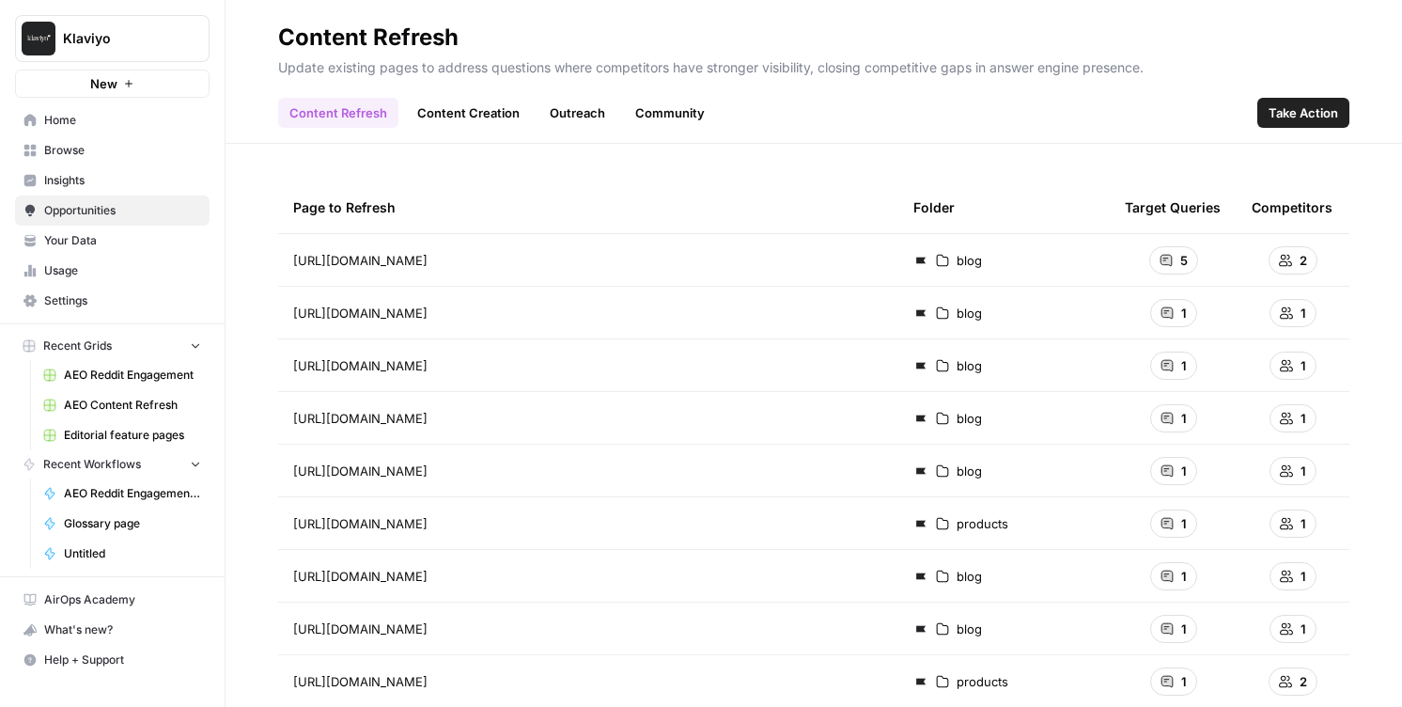
click at [455, 101] on link "Content Creation" at bounding box center [468, 113] width 125 height 30
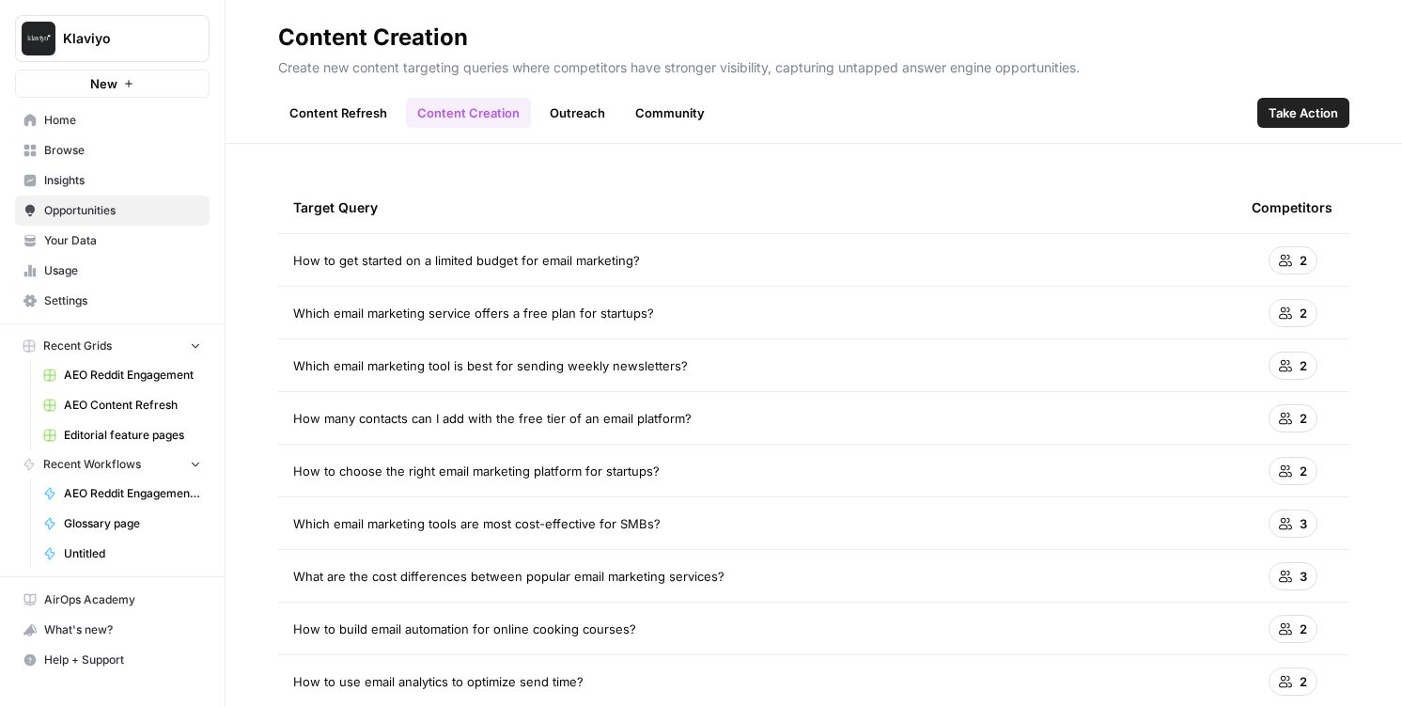
click at [561, 118] on link "Outreach" at bounding box center [577, 113] width 78 height 30
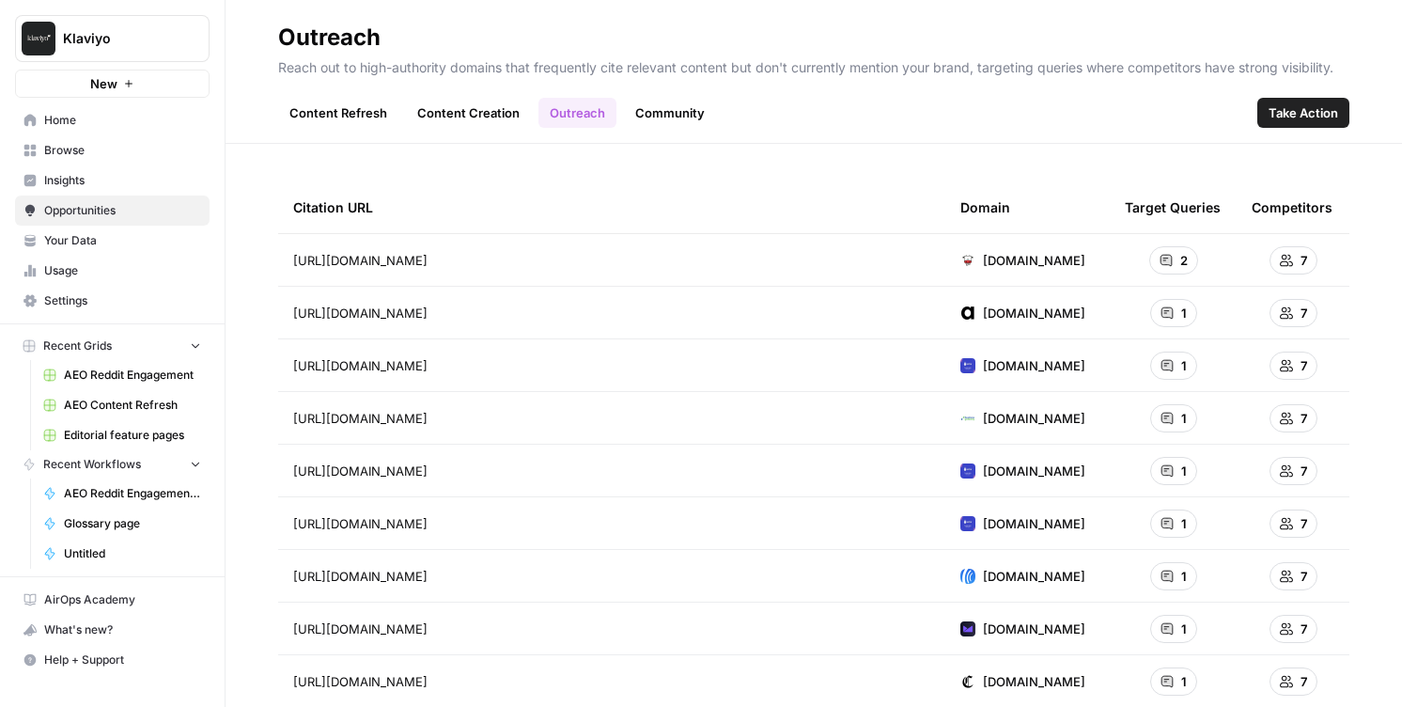
click at [663, 106] on link "Community" at bounding box center [670, 113] width 92 height 30
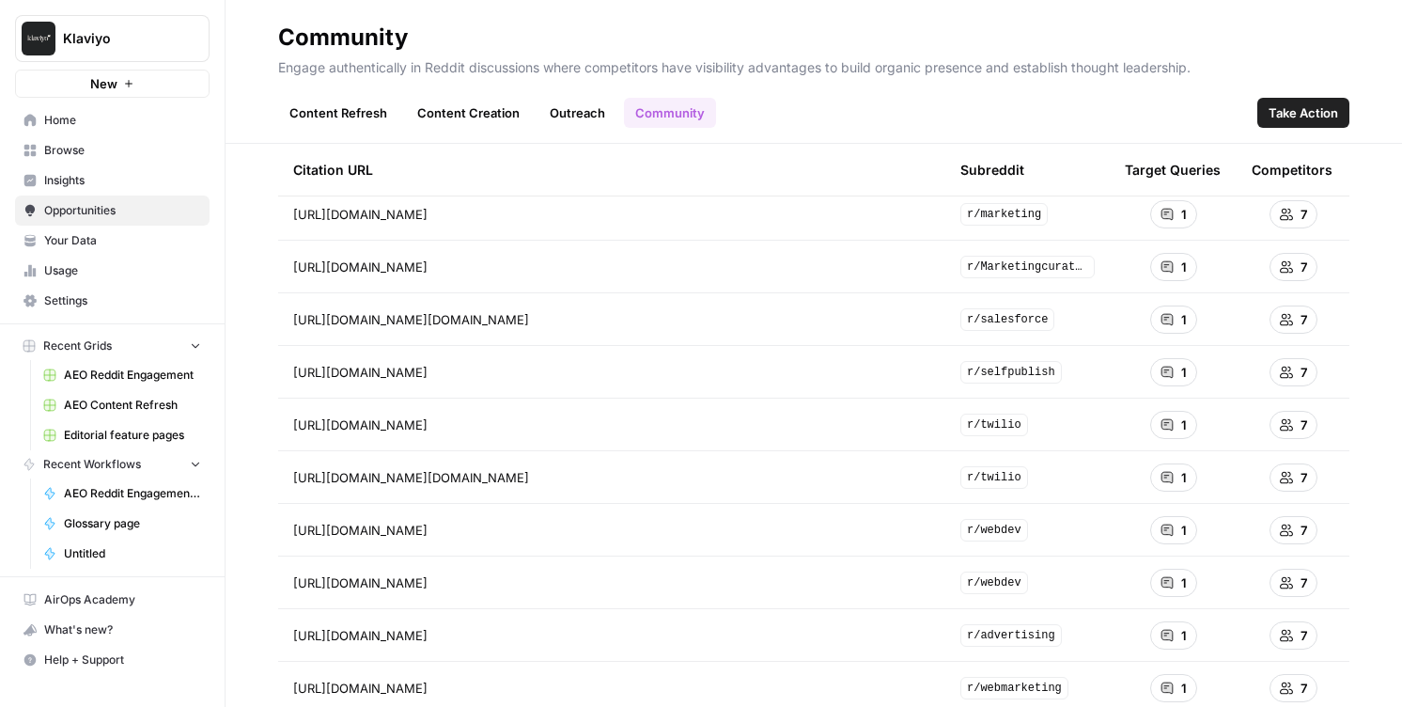
scroll to position [1038, 0]
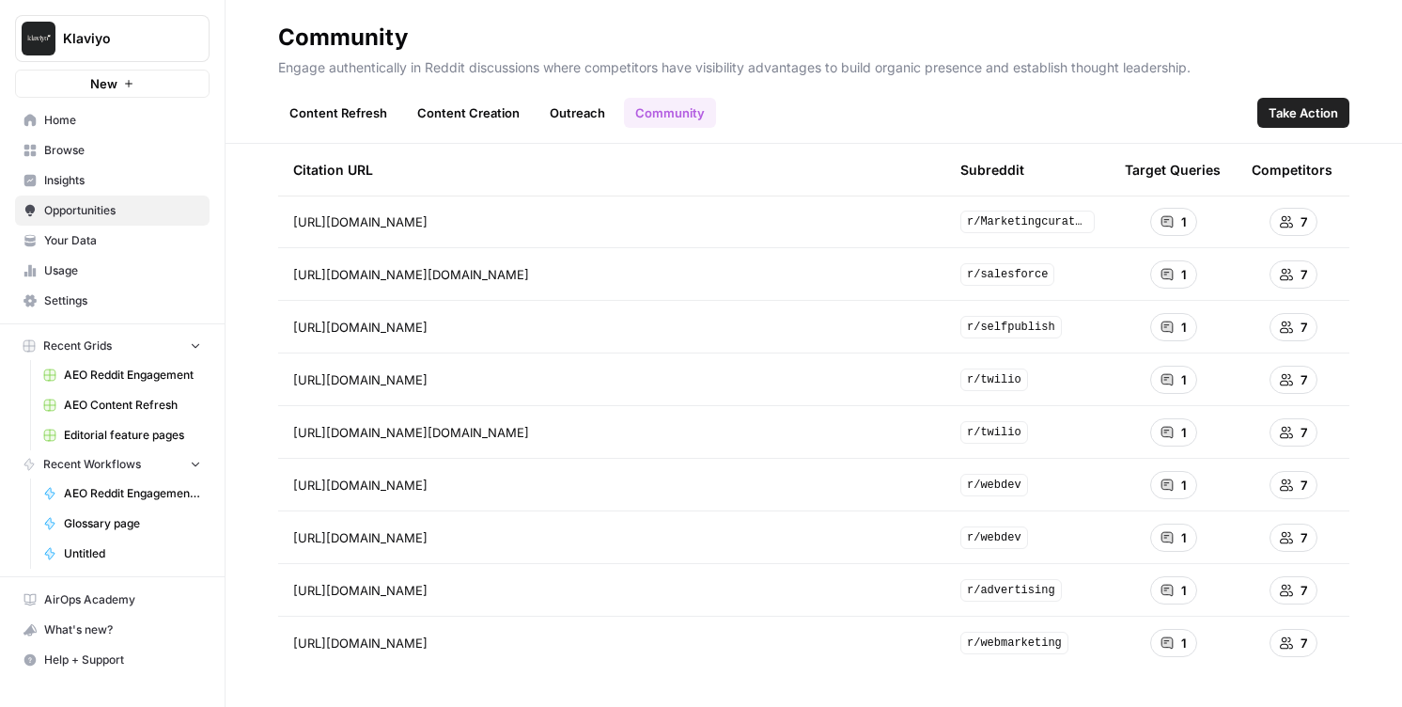
click at [88, 170] on link "Insights" at bounding box center [112, 180] width 195 height 30
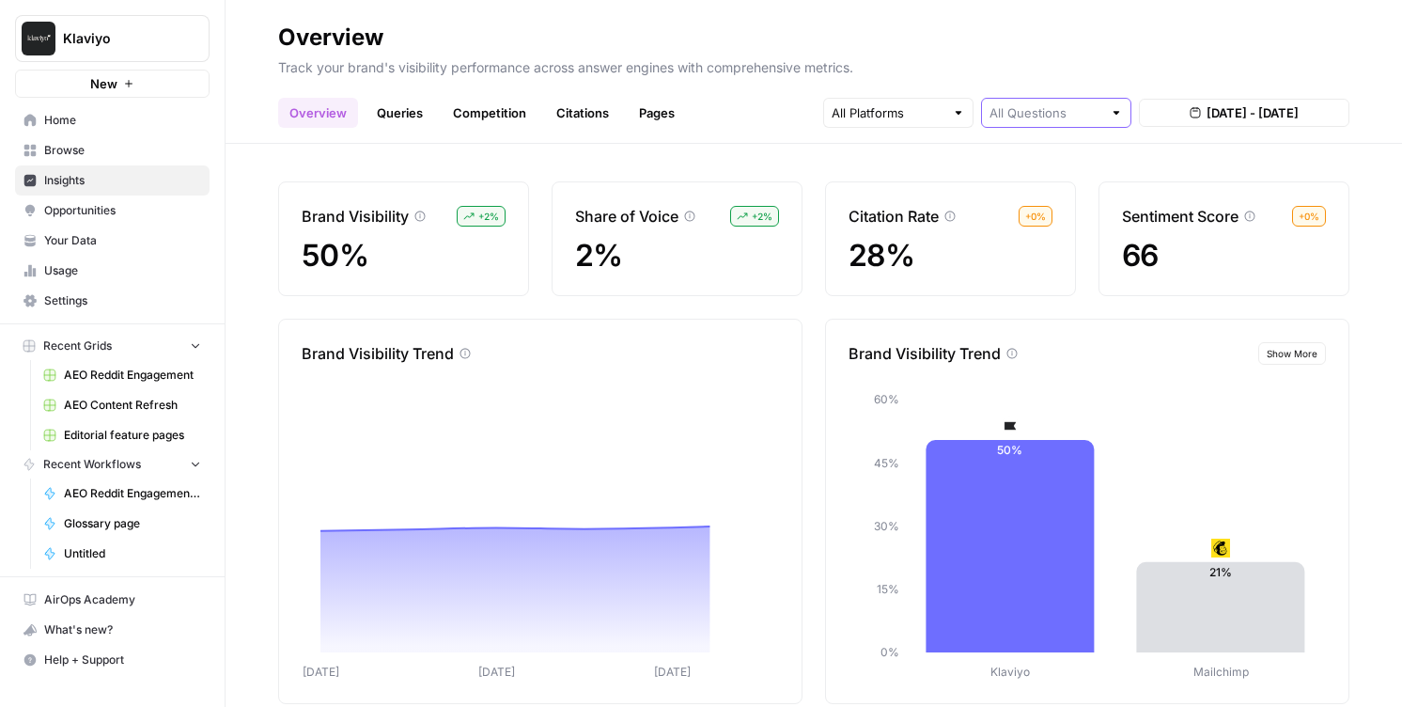
click at [1057, 119] on input "text" at bounding box center [1046, 112] width 113 height 19
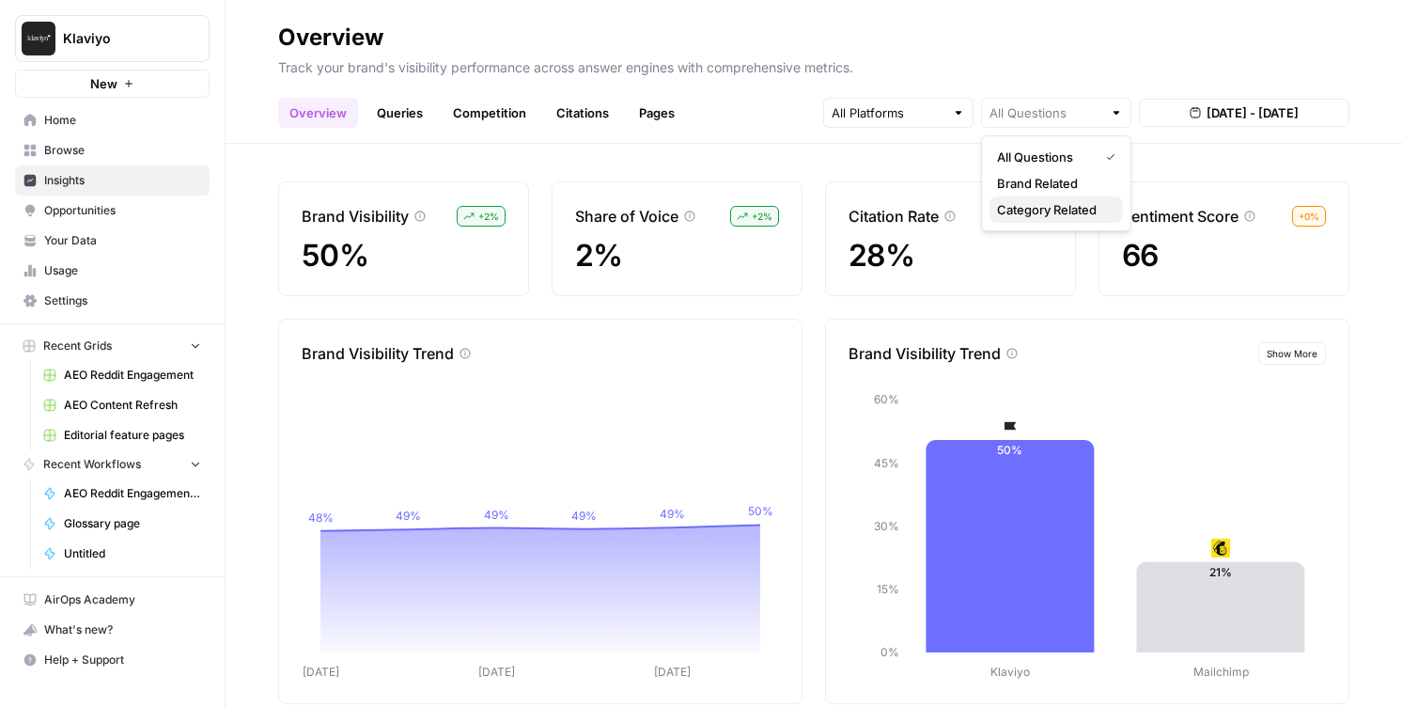
click at [1067, 218] on span "Category Related" at bounding box center [1052, 209] width 111 height 19
type input "Category Related"
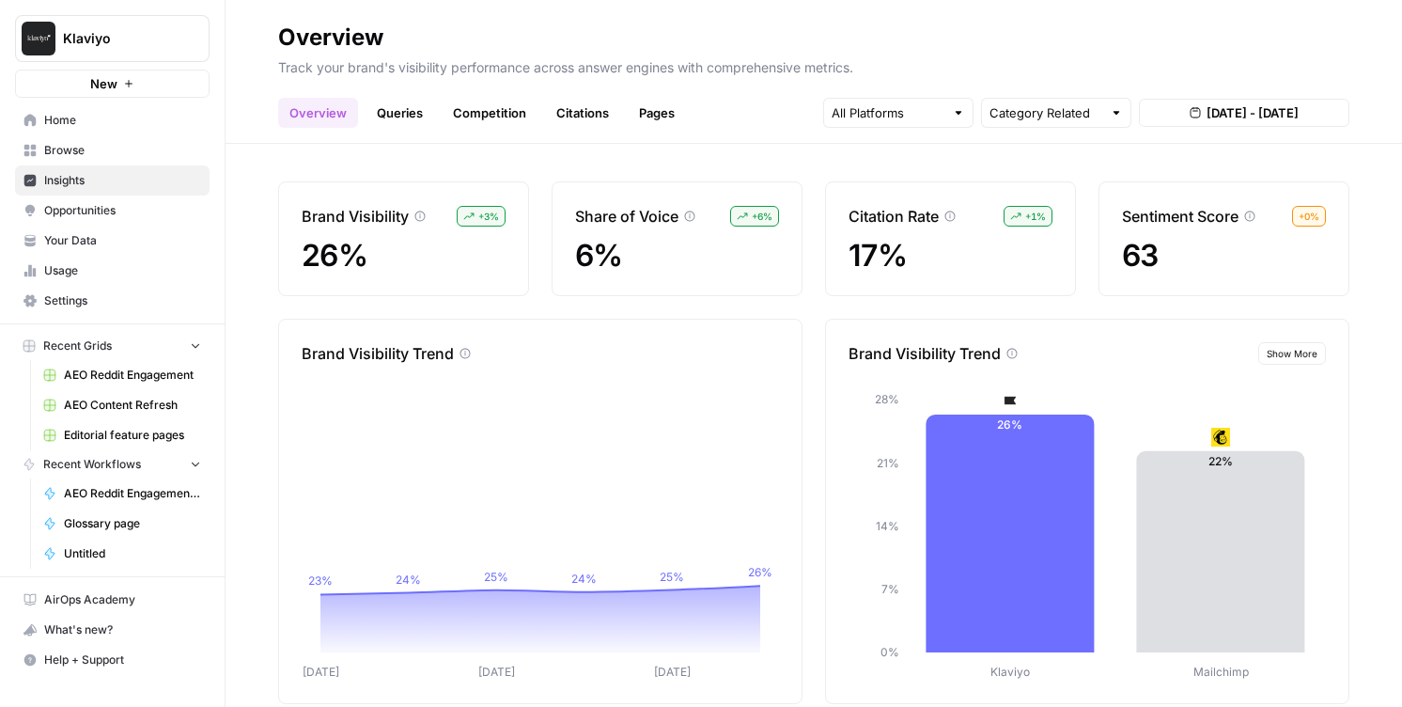
click at [564, 120] on link "Citations" at bounding box center [582, 113] width 75 height 30
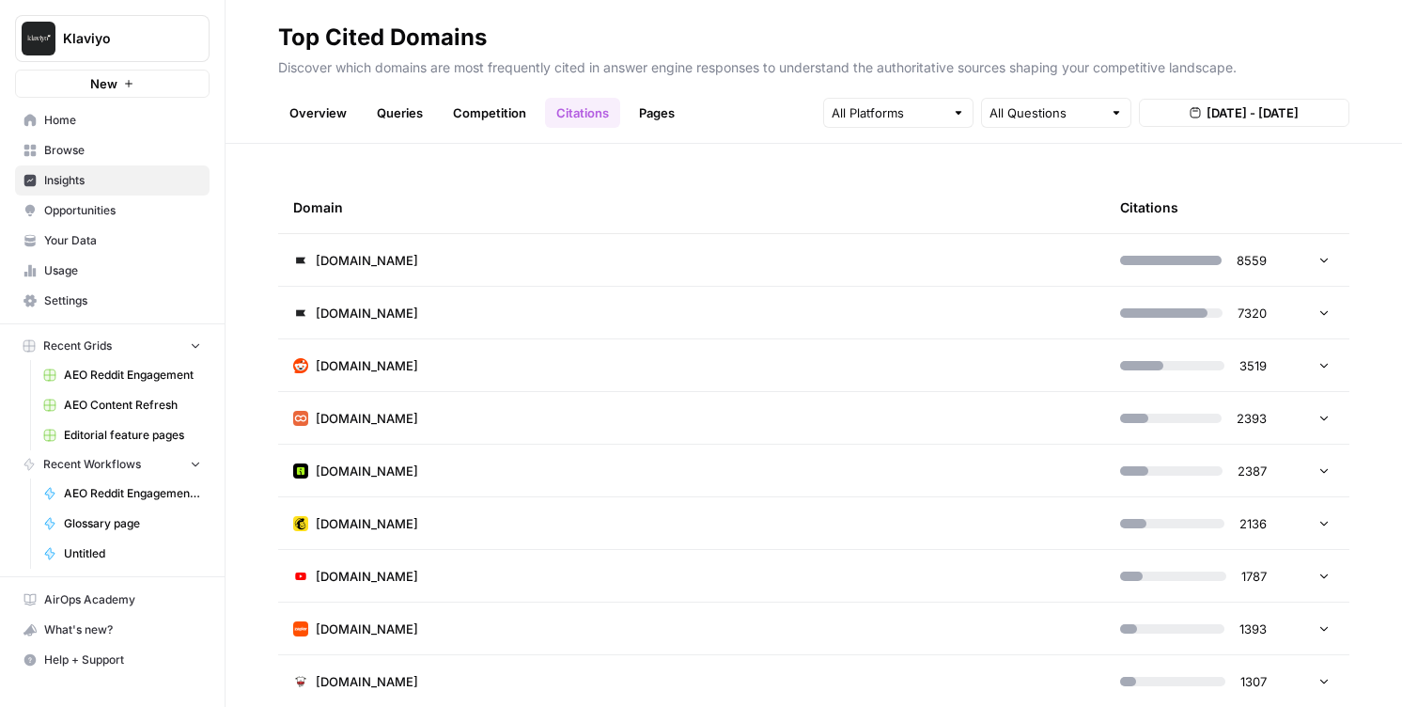
click at [1319, 576] on icon at bounding box center [1323, 575] width 13 height 13
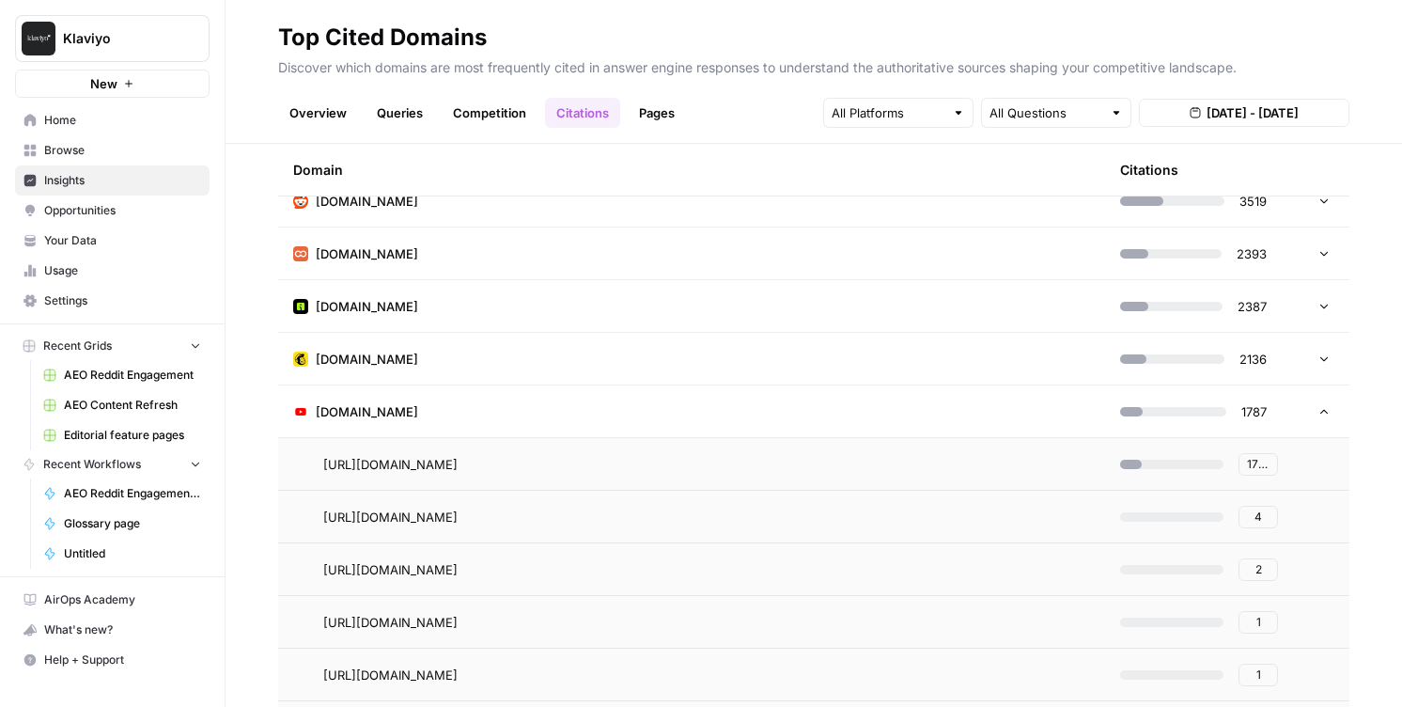
scroll to position [165, 0]
click at [1318, 410] on icon at bounding box center [1323, 410] width 13 height 13
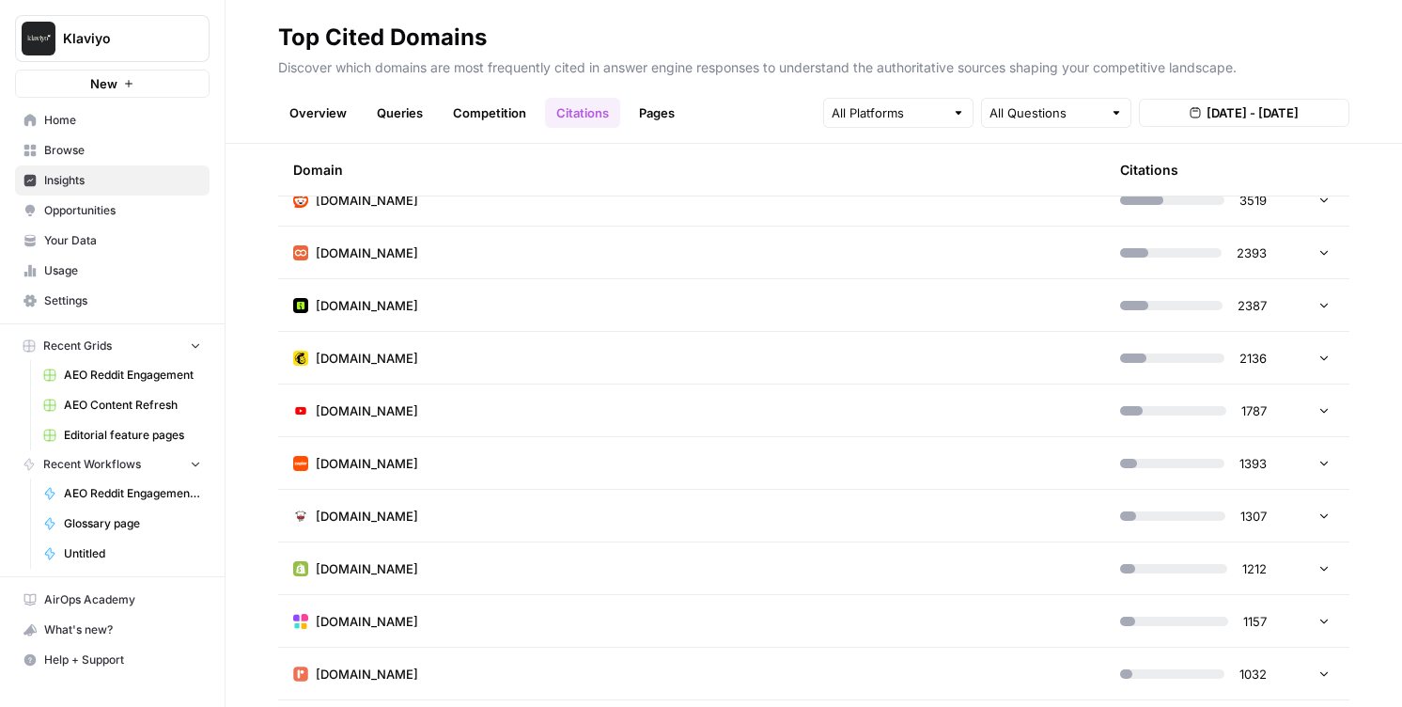
click at [1318, 410] on icon at bounding box center [1323, 409] width 13 height 13
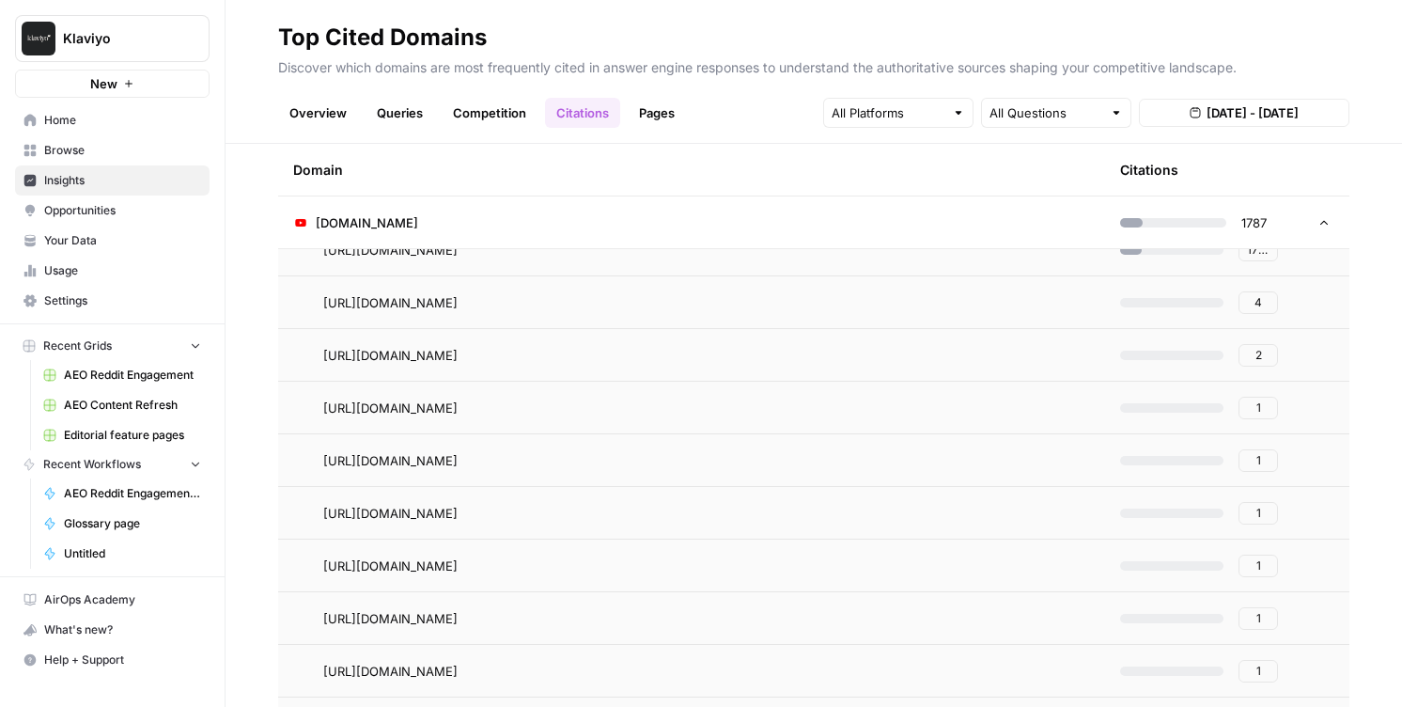
scroll to position [325, 0]
click at [1315, 263] on td at bounding box center [1321, 251] width 56 height 52
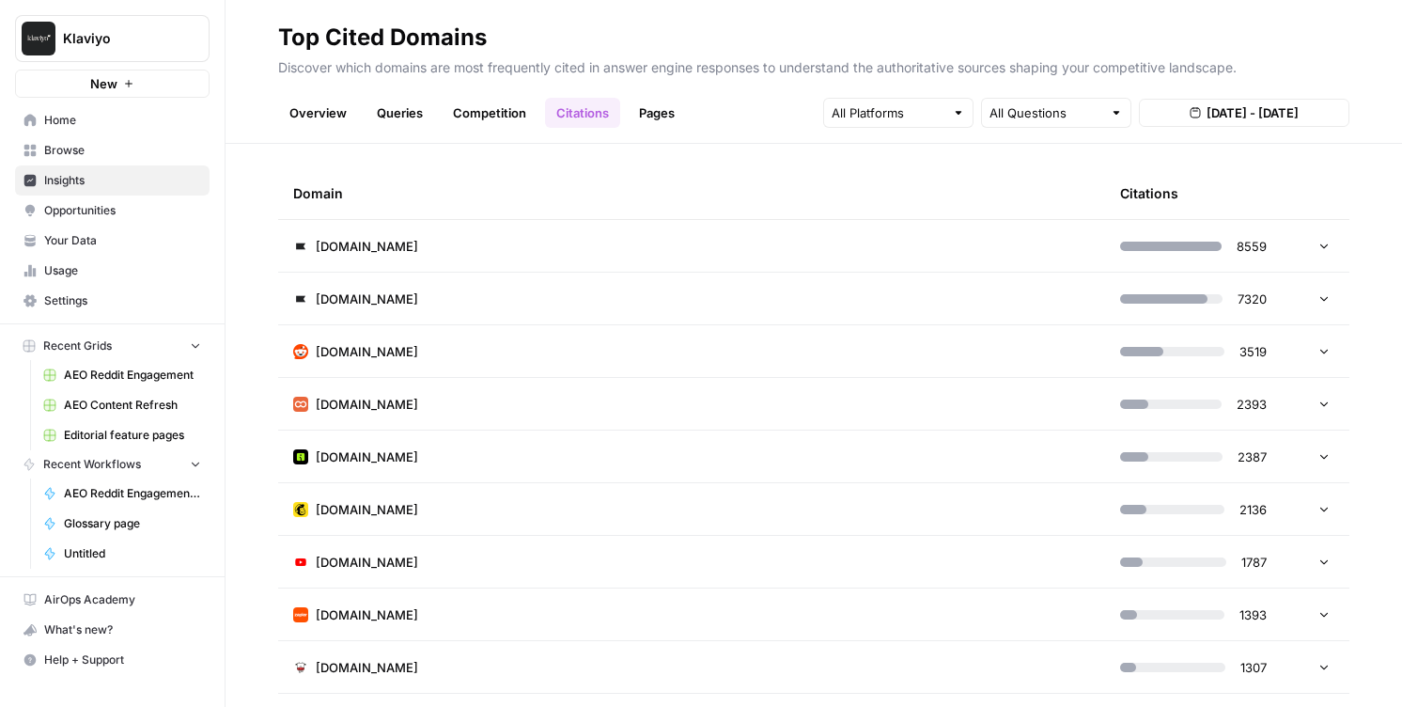
scroll to position [0, 0]
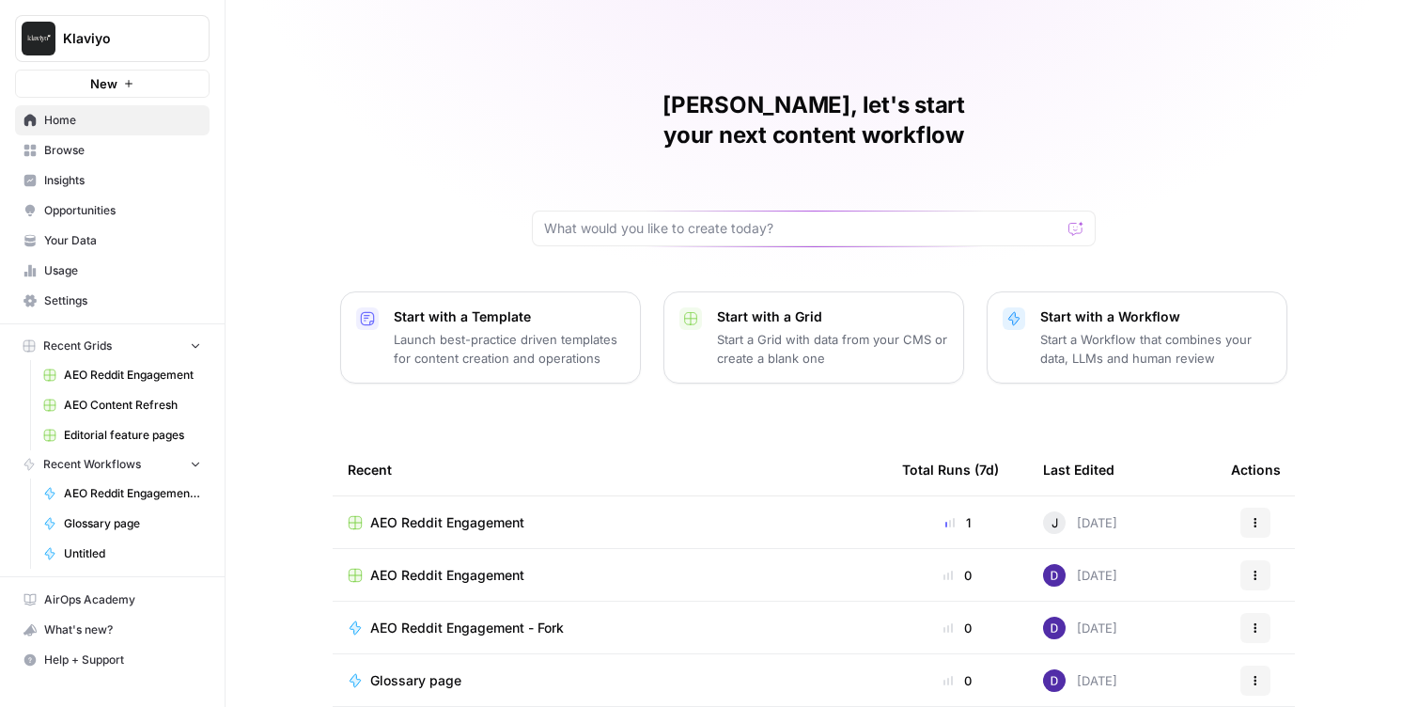
click at [85, 294] on span "Settings" at bounding box center [122, 300] width 157 height 17
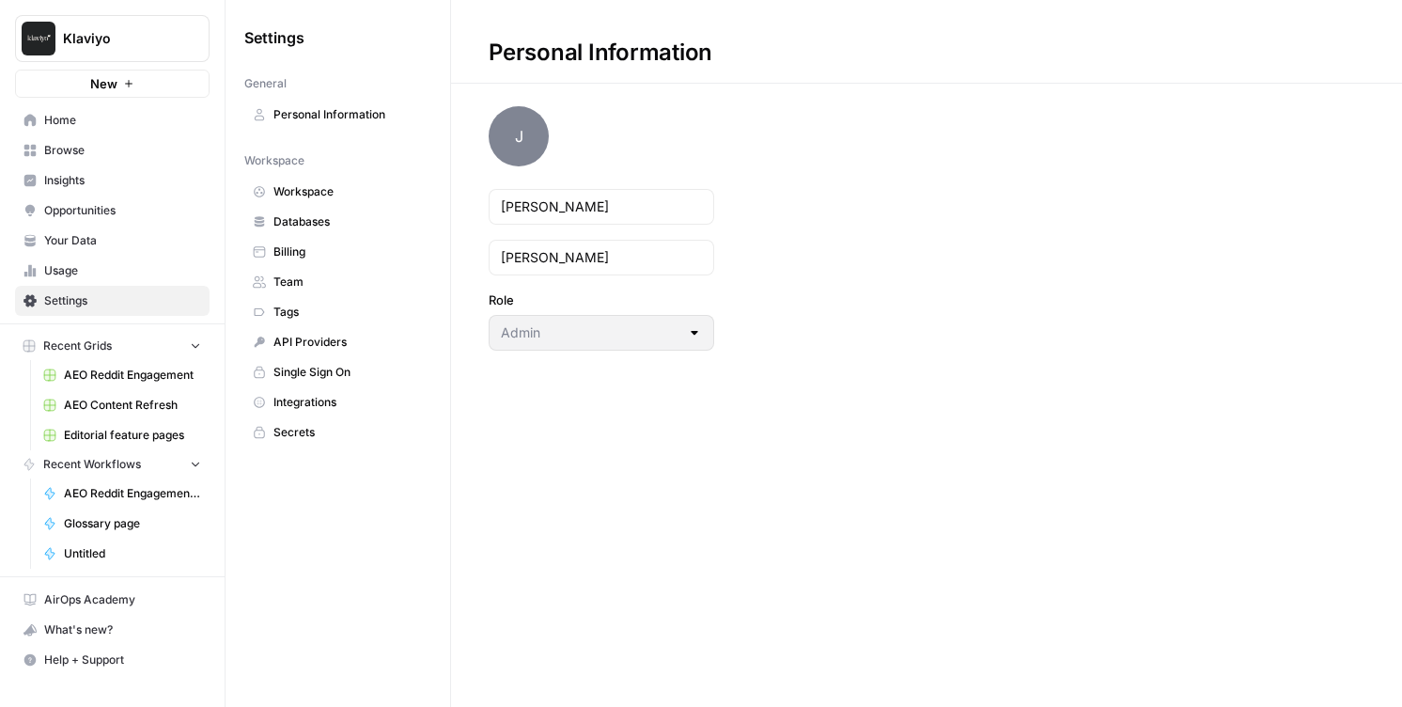
click at [314, 402] on span "Integrations" at bounding box center [347, 402] width 149 height 17
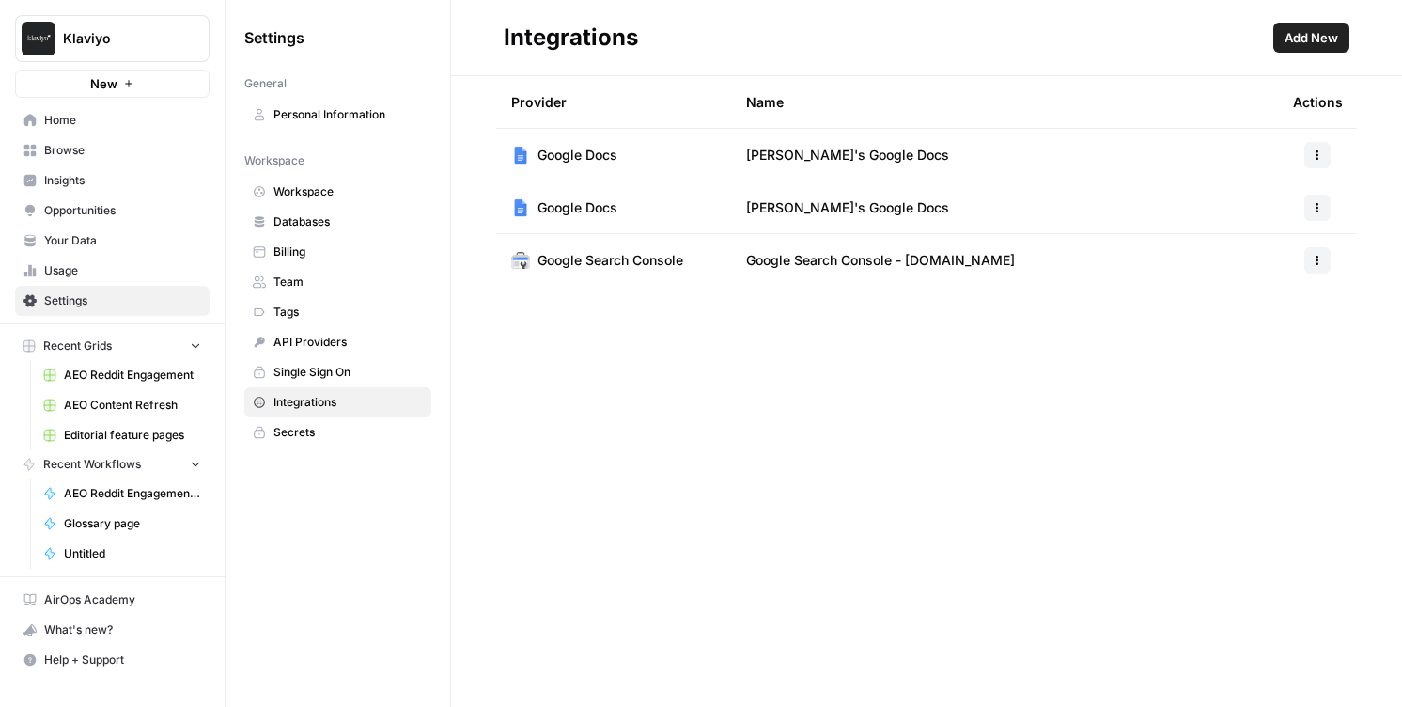
click at [1292, 44] on span "Add New" at bounding box center [1312, 37] width 54 height 19
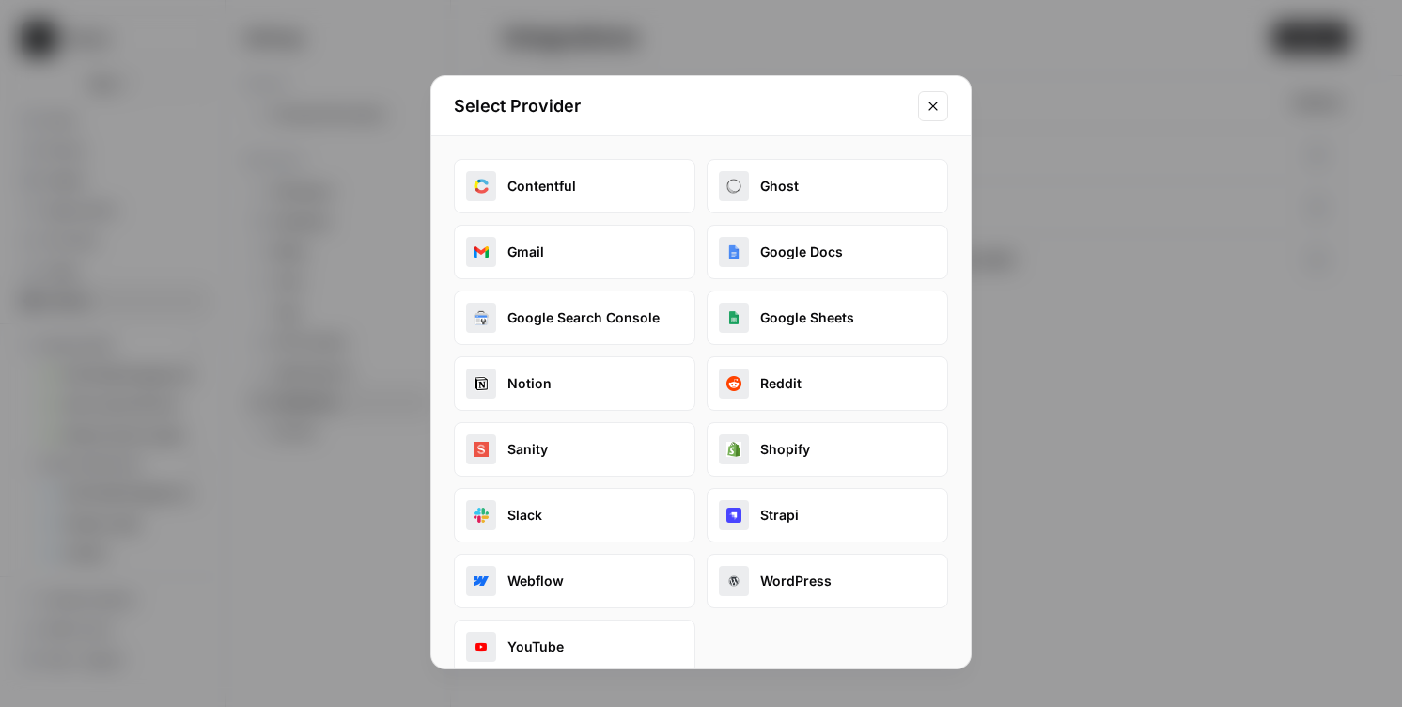
scroll to position [28, 0]
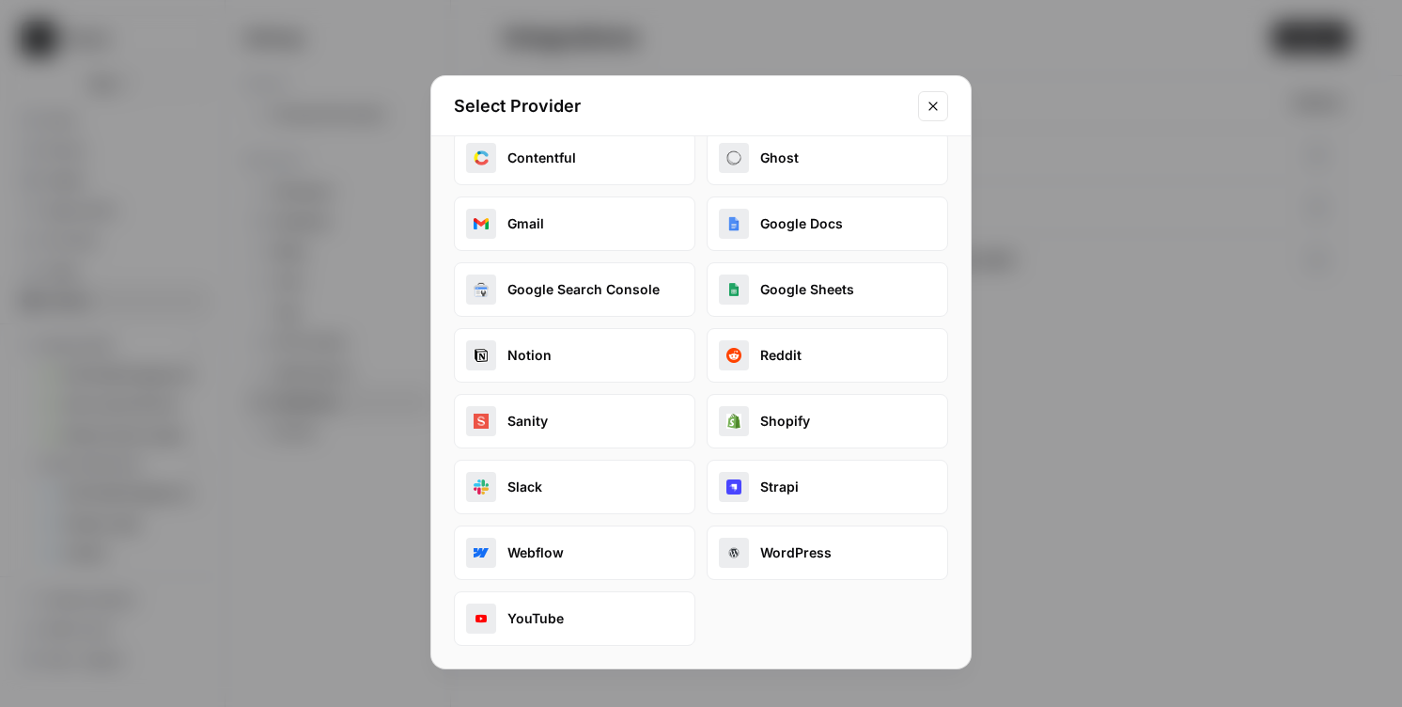
click at [325, 260] on div "Select Provider Contentful Ghost Gmail Google Docs Google Search Console Google…" at bounding box center [701, 353] width 1402 height 707
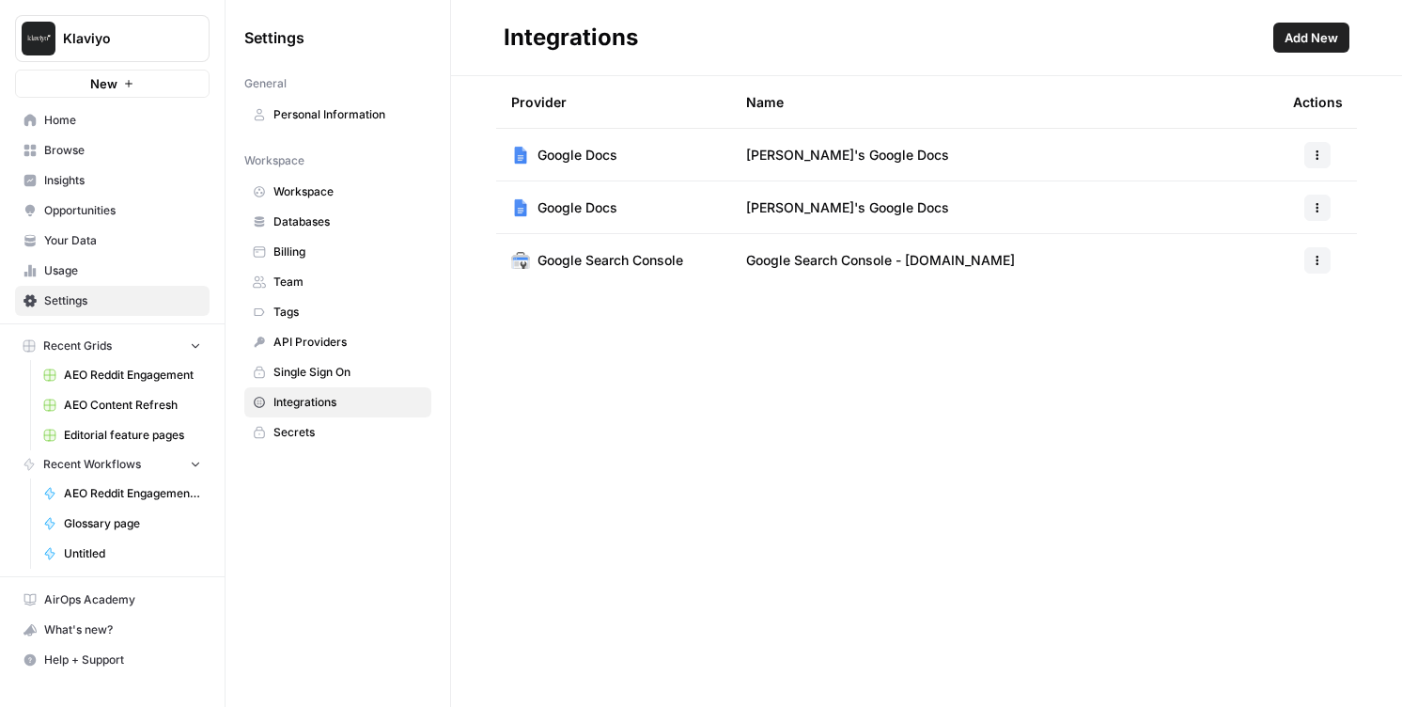
click at [141, 122] on span "Home" at bounding box center [122, 120] width 157 height 17
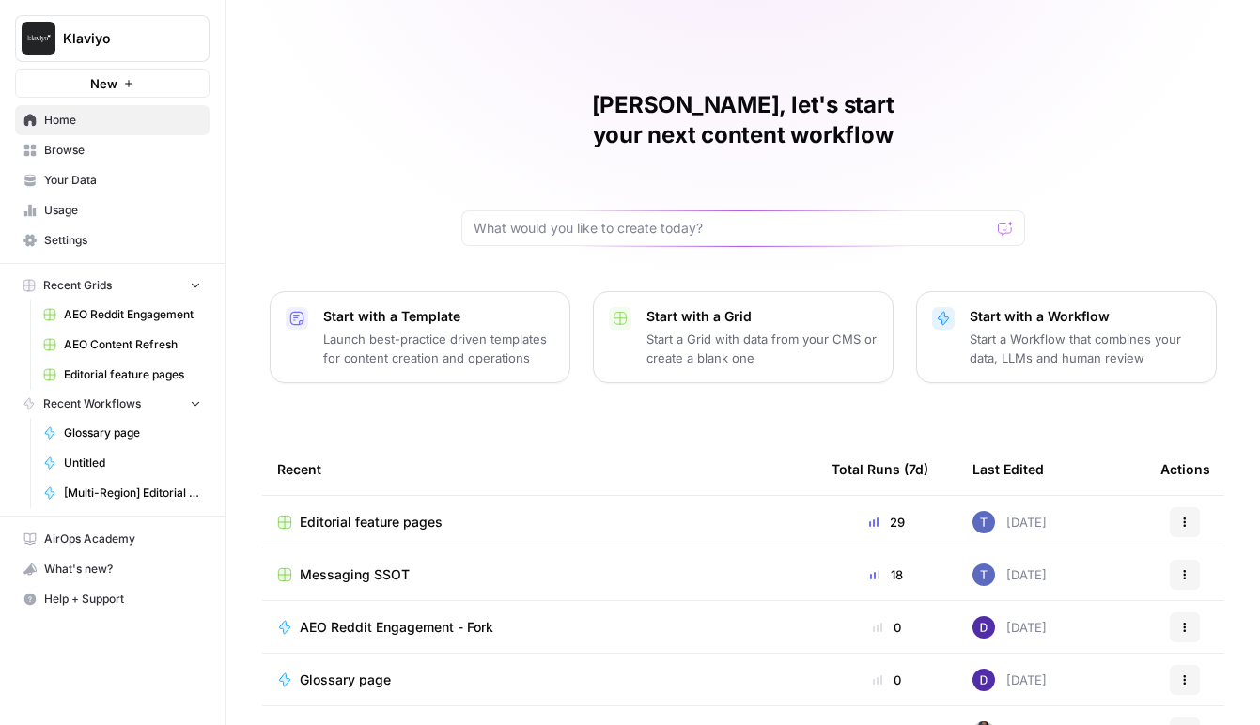
click at [124, 235] on span "Settings" at bounding box center [122, 240] width 157 height 17
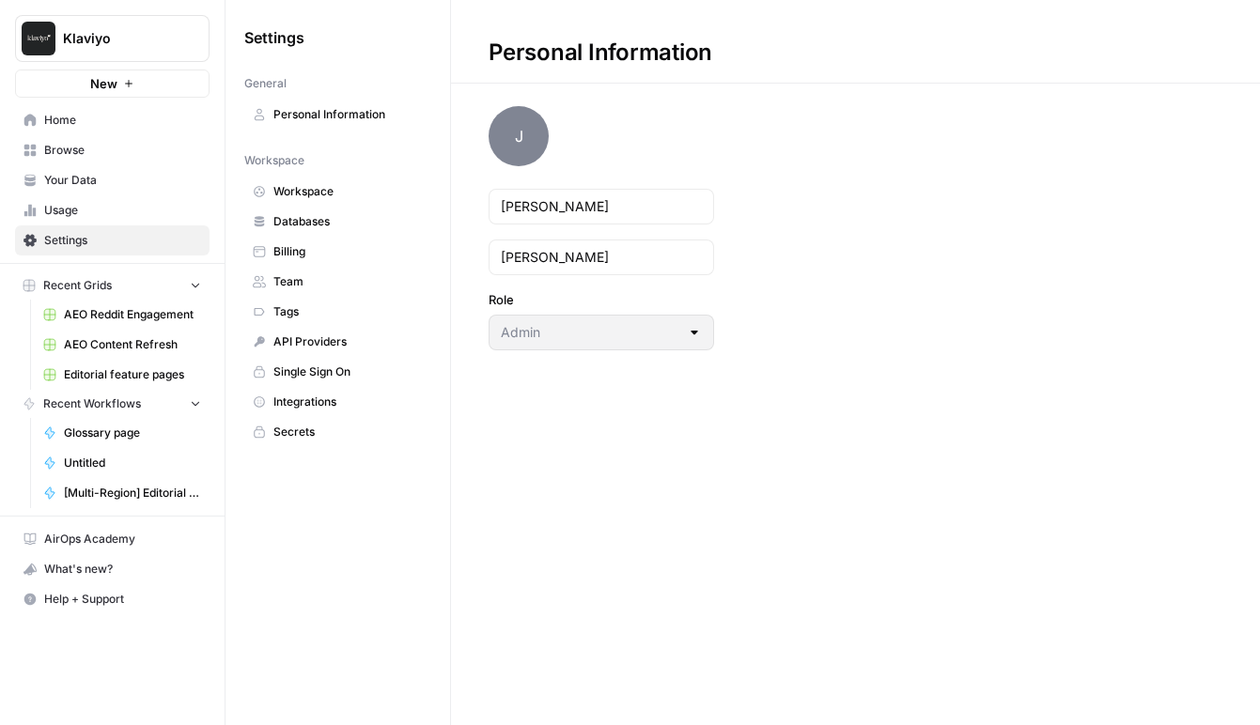
click at [318, 274] on span "Team" at bounding box center [347, 281] width 149 height 17
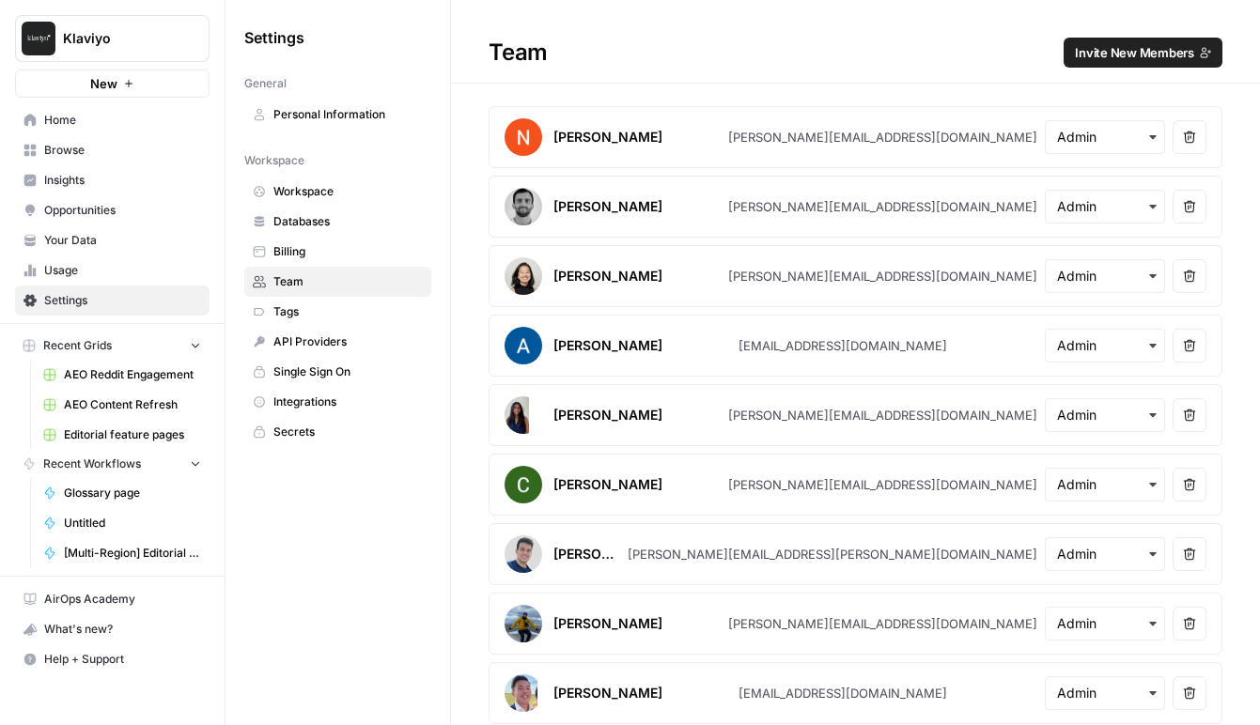
click at [1112, 71] on h1 "Team Invite New Members" at bounding box center [855, 42] width 809 height 84
click at [1110, 53] on span "Invite New Members" at bounding box center [1134, 52] width 119 height 19
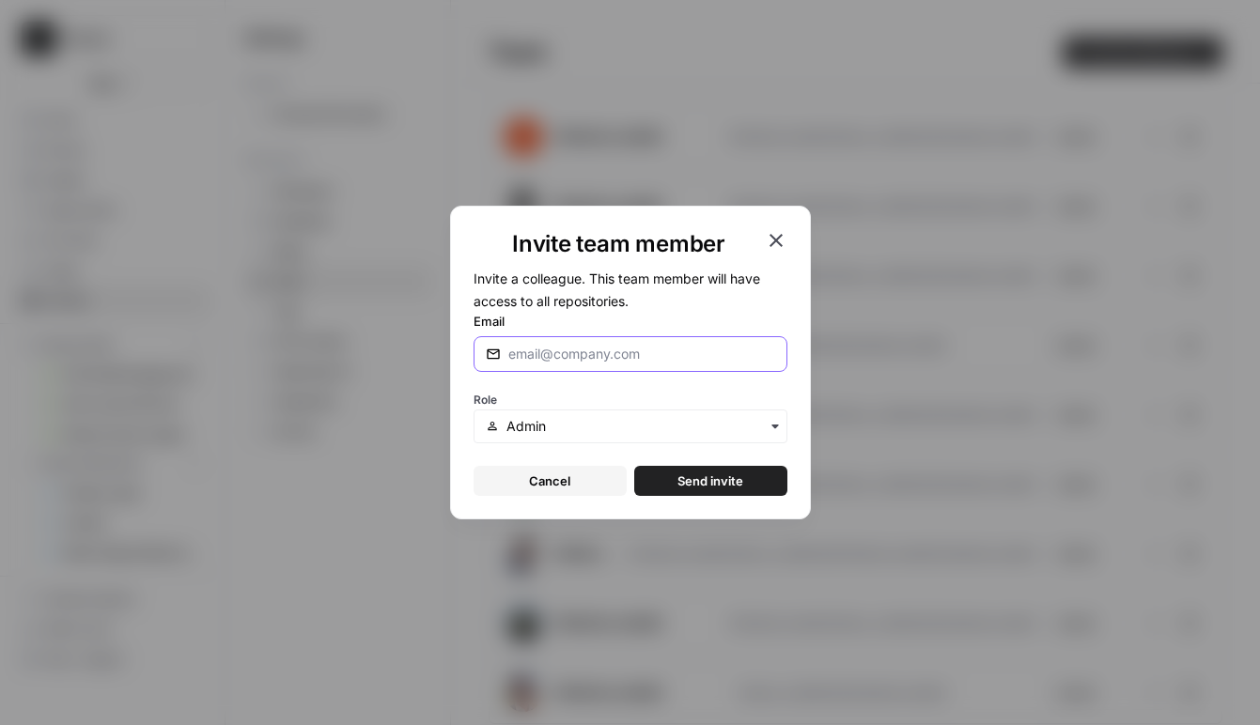
click at [604, 352] on input "Email" at bounding box center [641, 354] width 267 height 19
paste input "thomas.gineo@klaviyo.com"
type input "thomas.gineo@klaviyo.com"
click at [600, 379] on form "Invite a colleague. This team member will have access to all repositories. Emai…" at bounding box center [631, 381] width 314 height 229
click at [689, 482] on span "Send invite" at bounding box center [711, 481] width 66 height 19
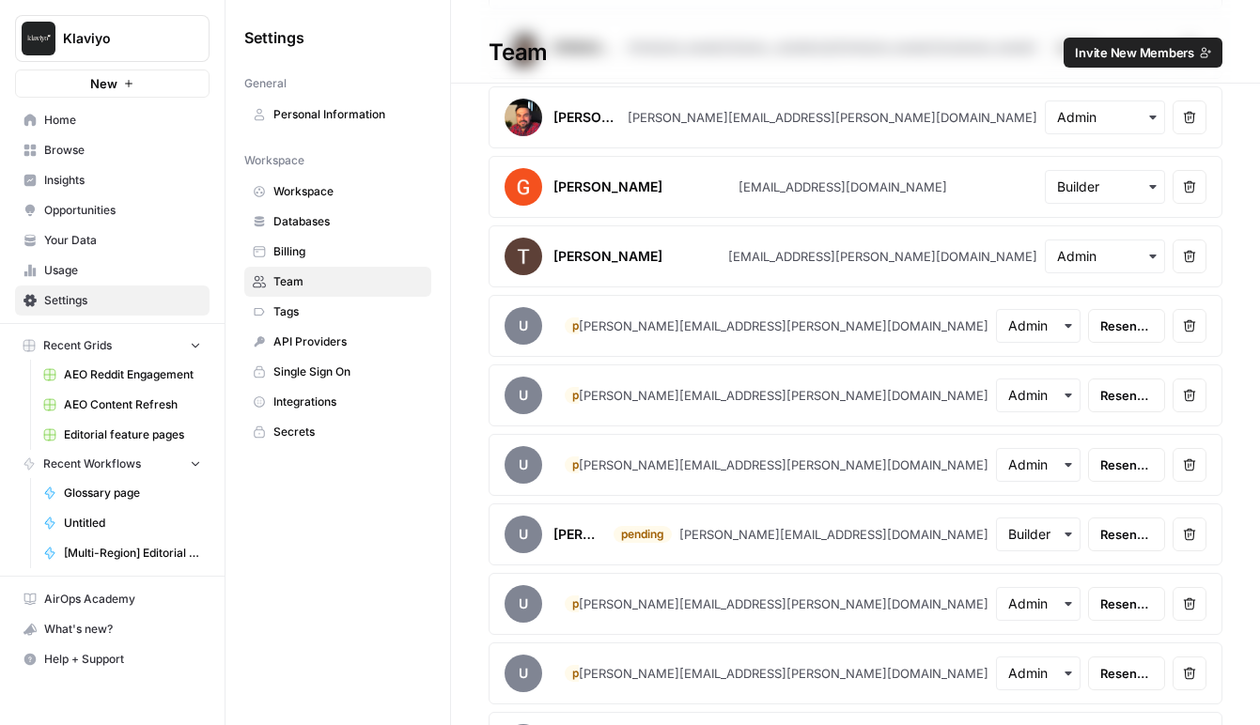
scroll to position [1606, 0]
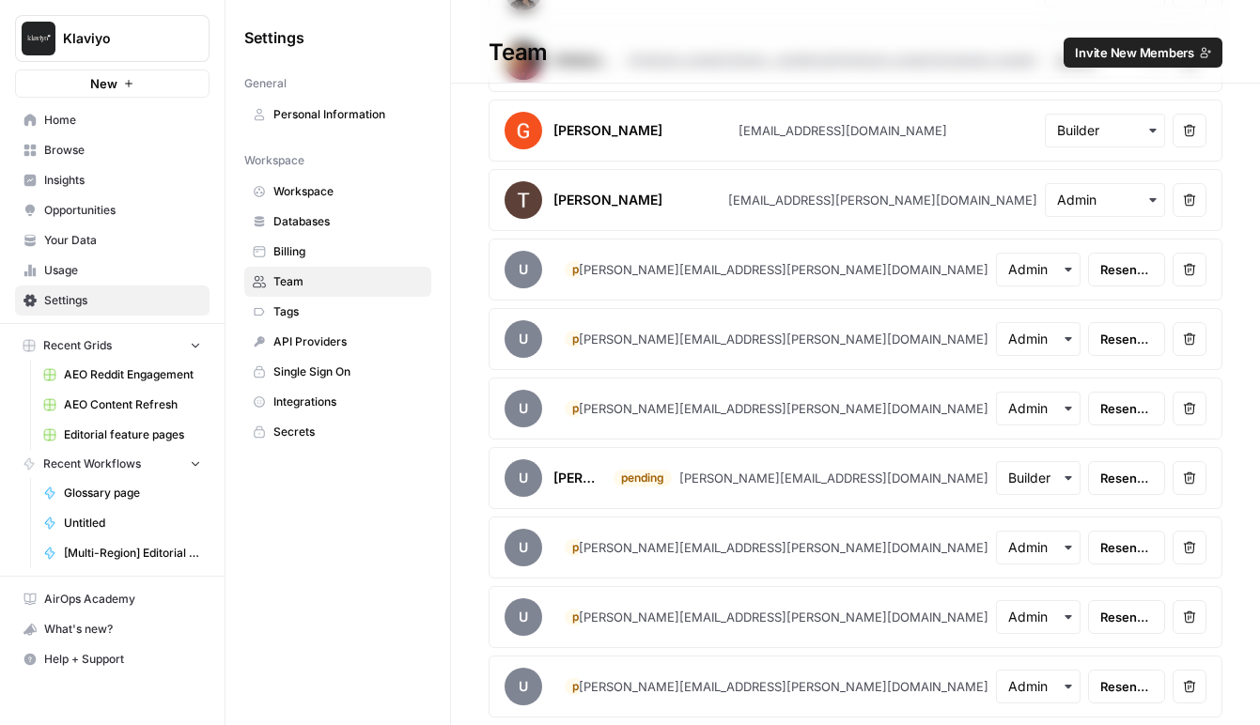
click at [1113, 47] on span "Invite New Members" at bounding box center [1134, 52] width 119 height 19
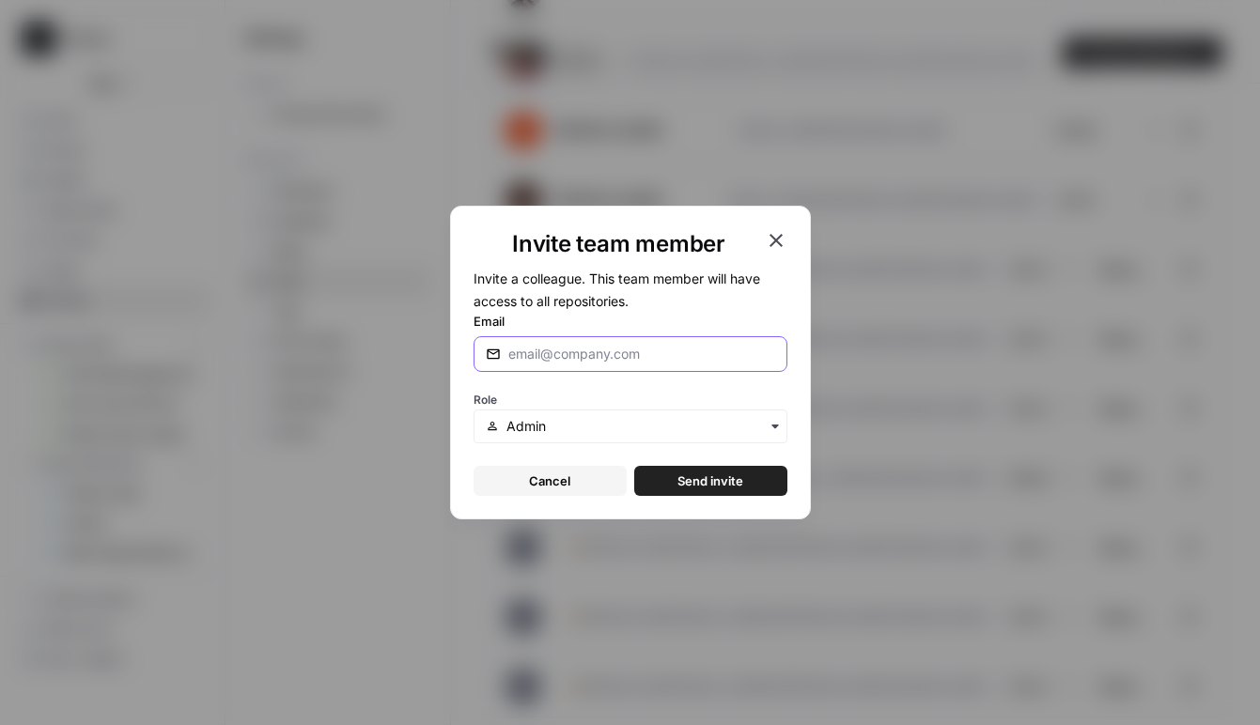
click at [631, 357] on input "Email" at bounding box center [641, 354] width 267 height 19
paste input "bonny.xu@klaviyo.com"
type input "bonny.xu@klaviyo.com"
click at [633, 388] on div "Role" at bounding box center [631, 415] width 314 height 56
click at [705, 473] on span "Send invite" at bounding box center [711, 481] width 66 height 19
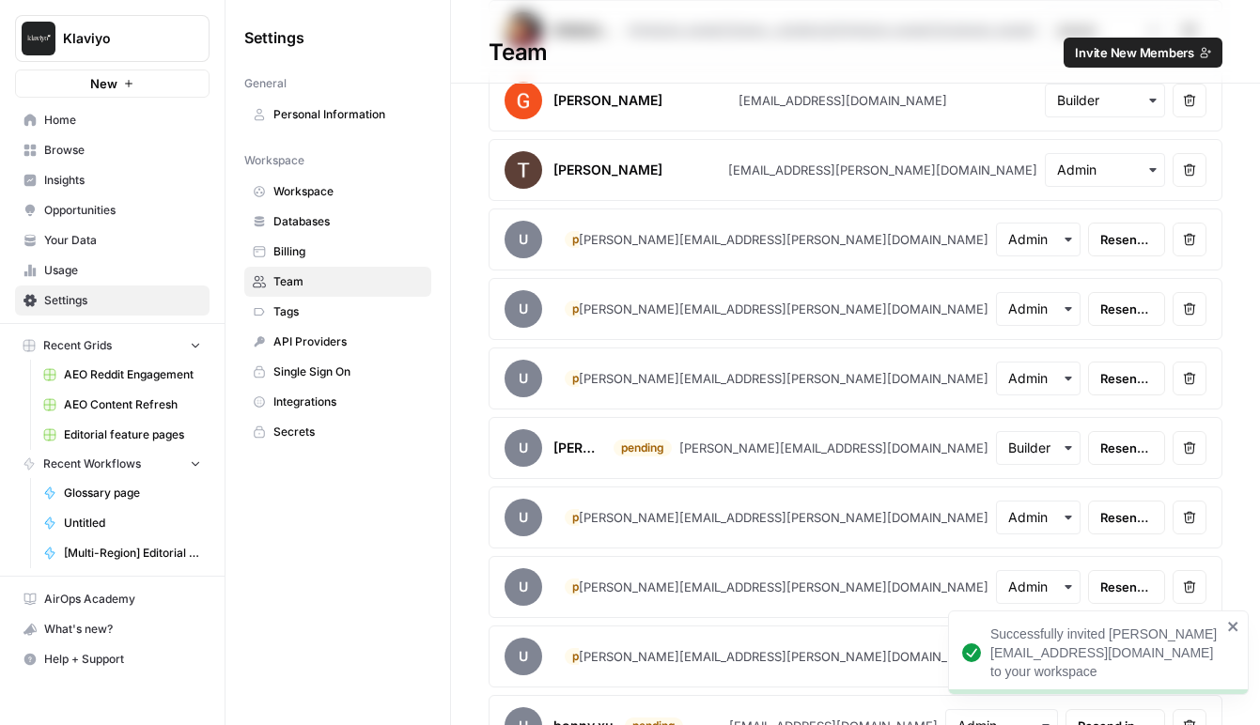
scroll to position [1676, 0]
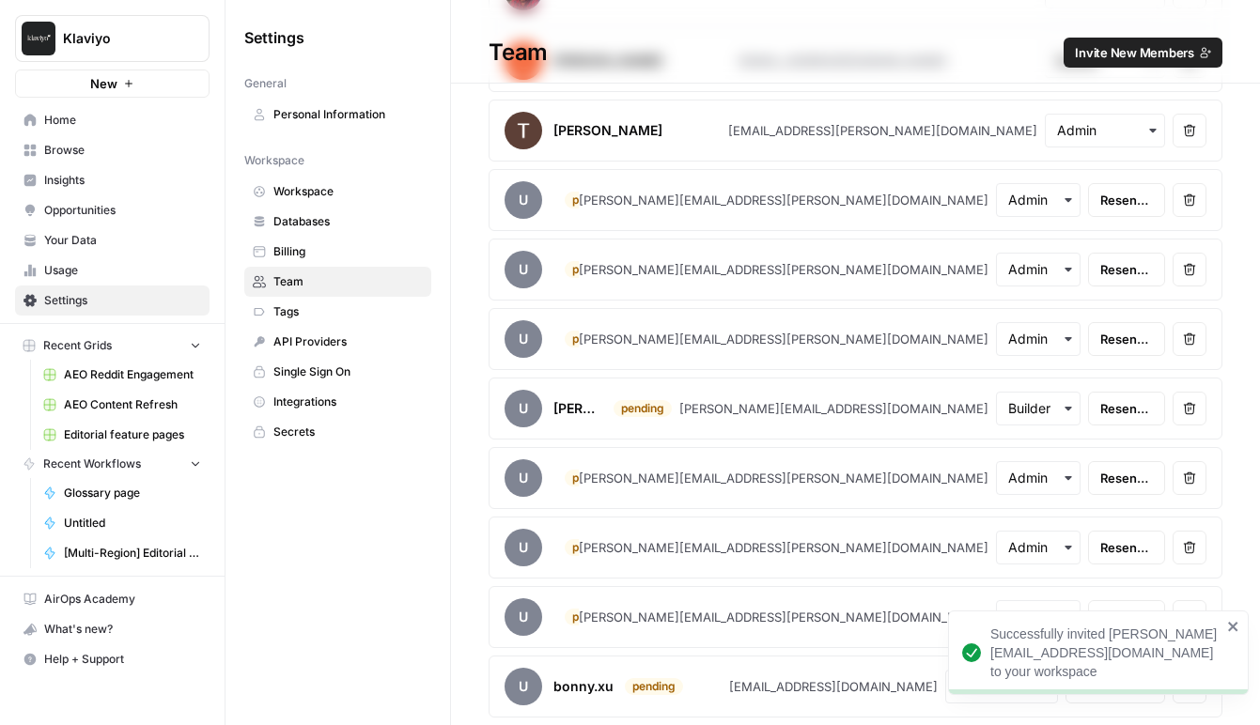
click at [133, 598] on span "AirOps Academy" at bounding box center [122, 599] width 157 height 17
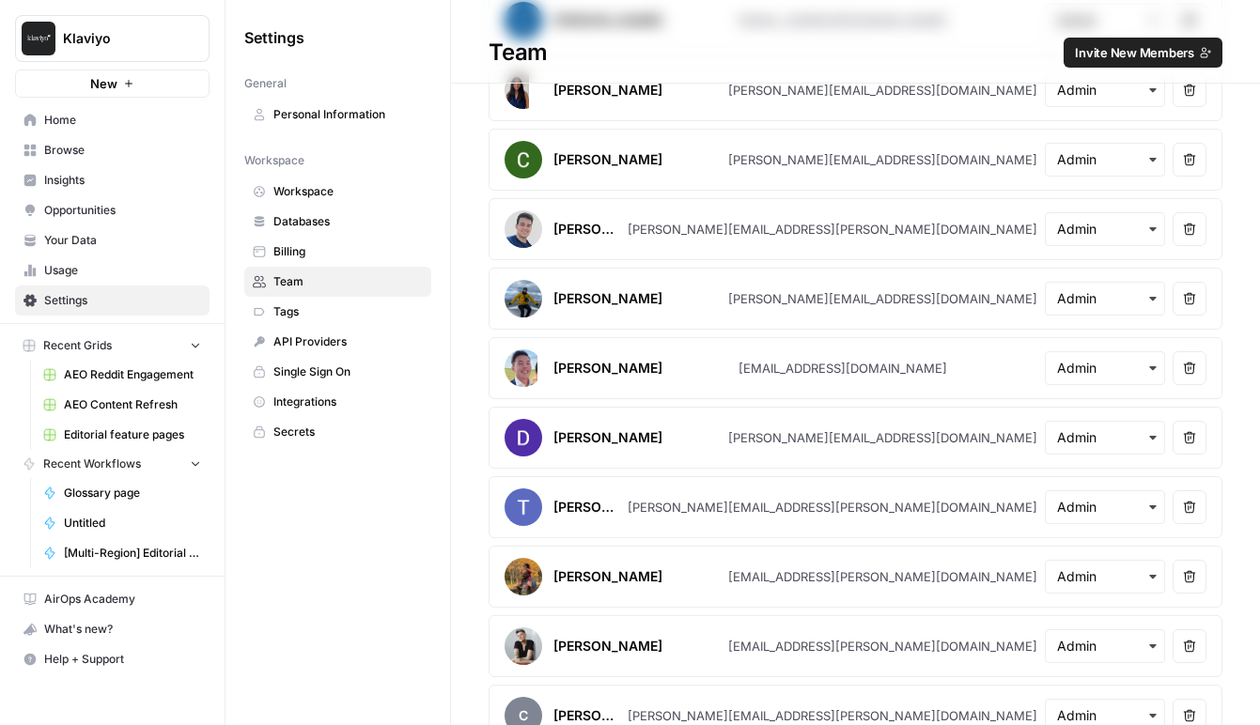
scroll to position [0, 0]
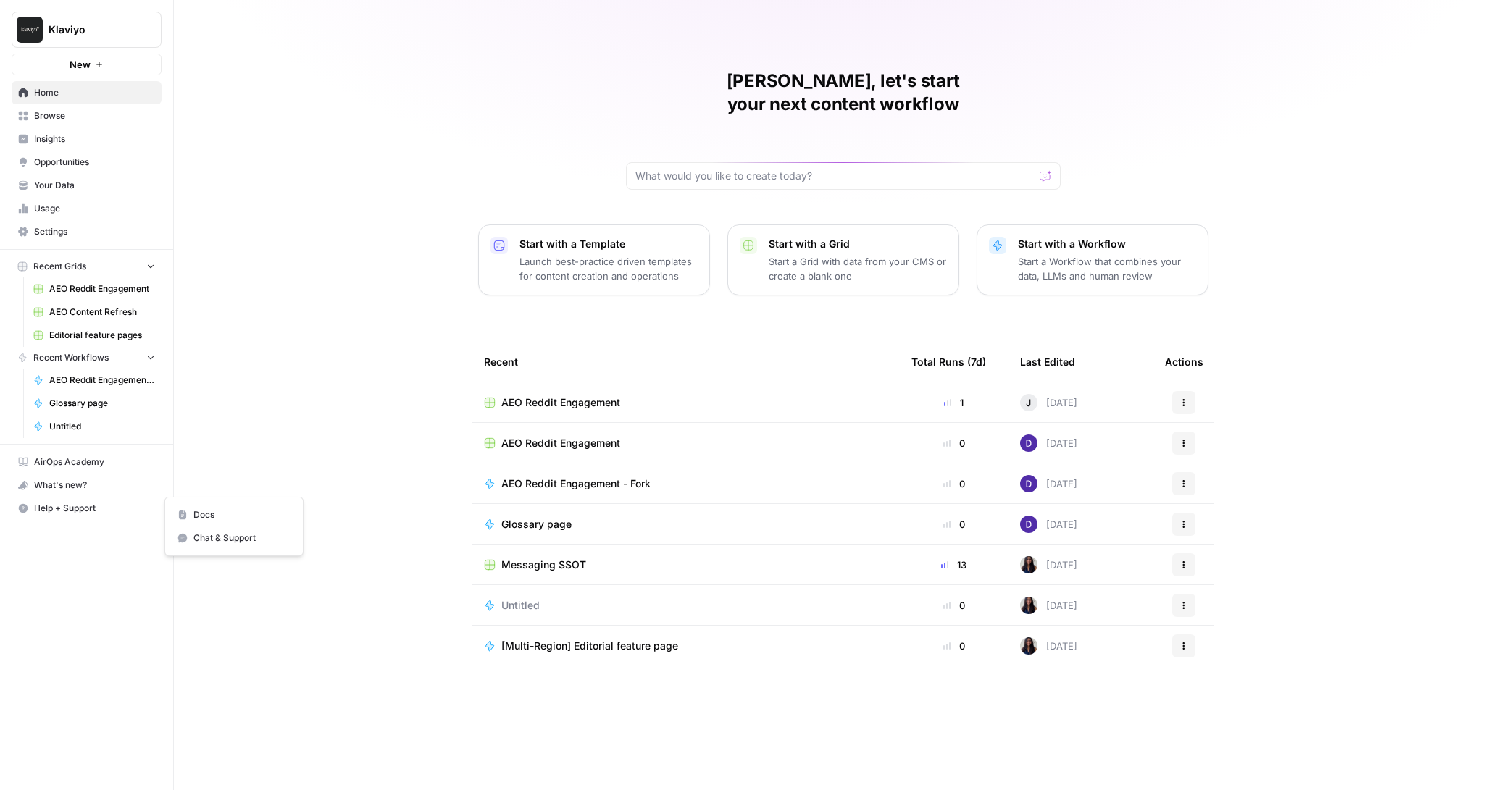
click at [103, 513] on span "Help + Support" at bounding box center [94, 508] width 121 height 13
click at [194, 516] on span "Docs" at bounding box center [242, 515] width 97 height 13
click at [57, 482] on div "What's new?" at bounding box center [86, 486] width 149 height 22
click at [95, 485] on div "What's new?" at bounding box center [86, 486] width 149 height 22
click at [93, 470] on link "AirOps Academy" at bounding box center [86, 462] width 150 height 23
